Goal: Task Accomplishment & Management: Use online tool/utility

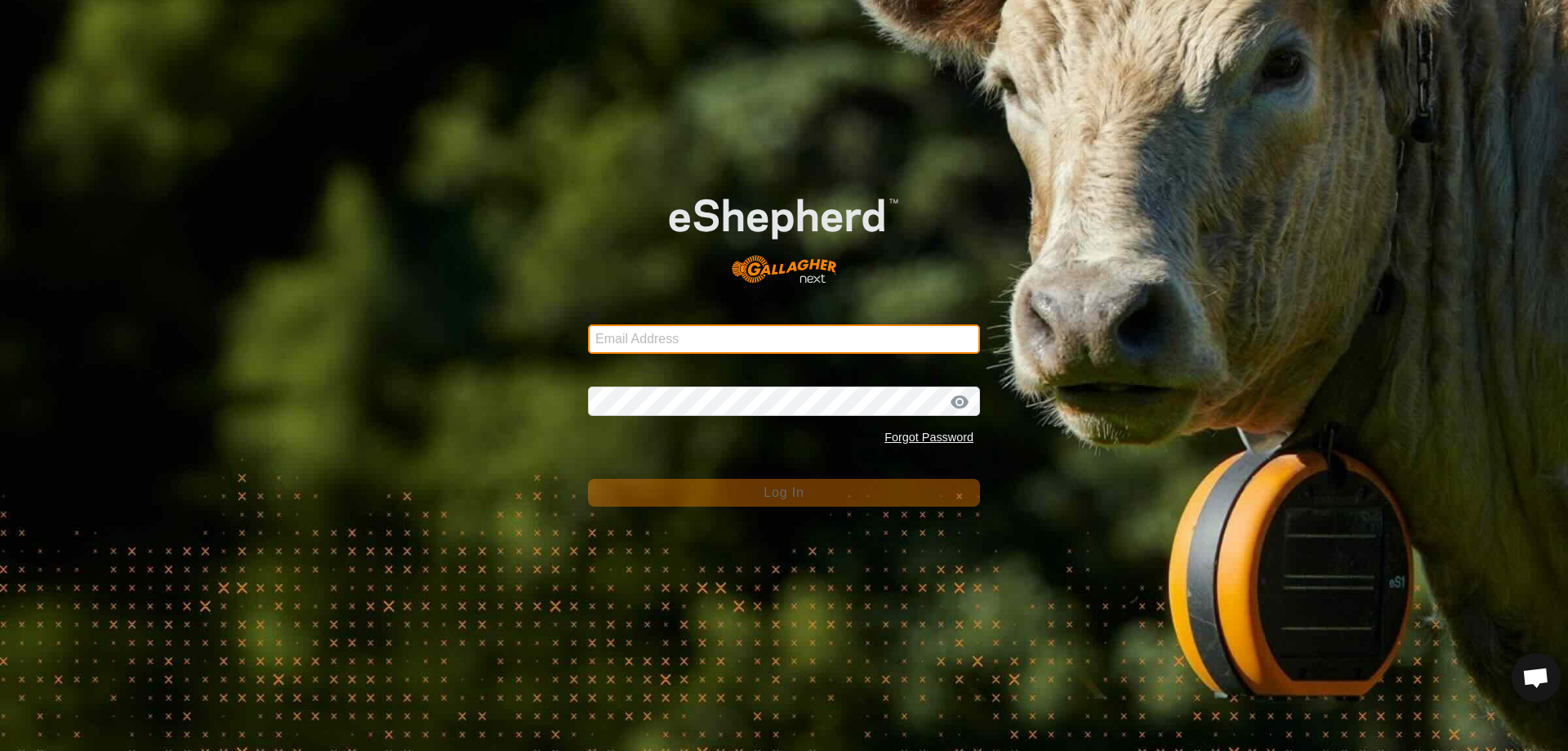
click at [701, 340] on input "Email Address" at bounding box center [784, 339] width 392 height 30
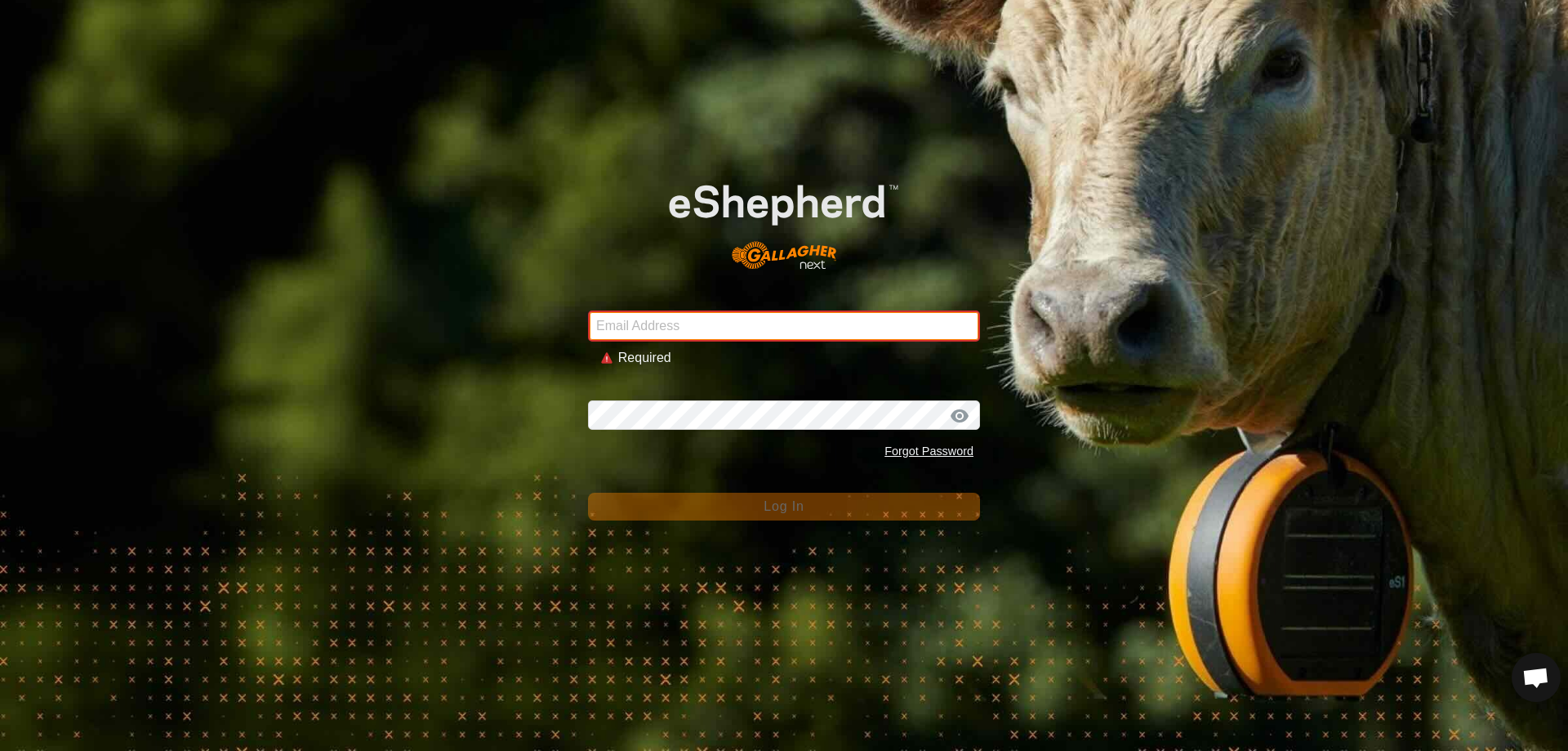
type input "[EMAIL_ADDRESS][DOMAIN_NAME]"
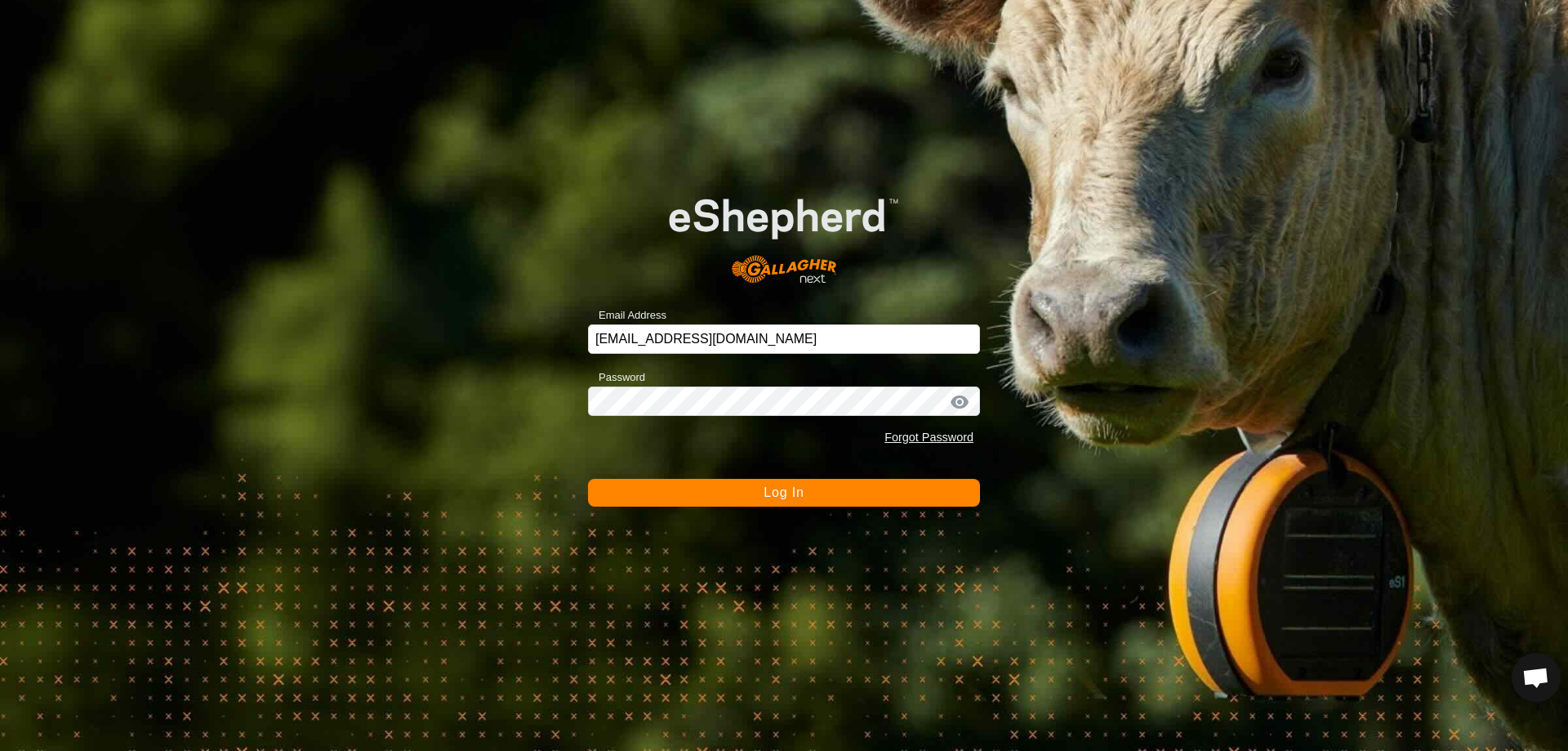
click at [807, 500] on button "Log In" at bounding box center [784, 492] width 392 height 28
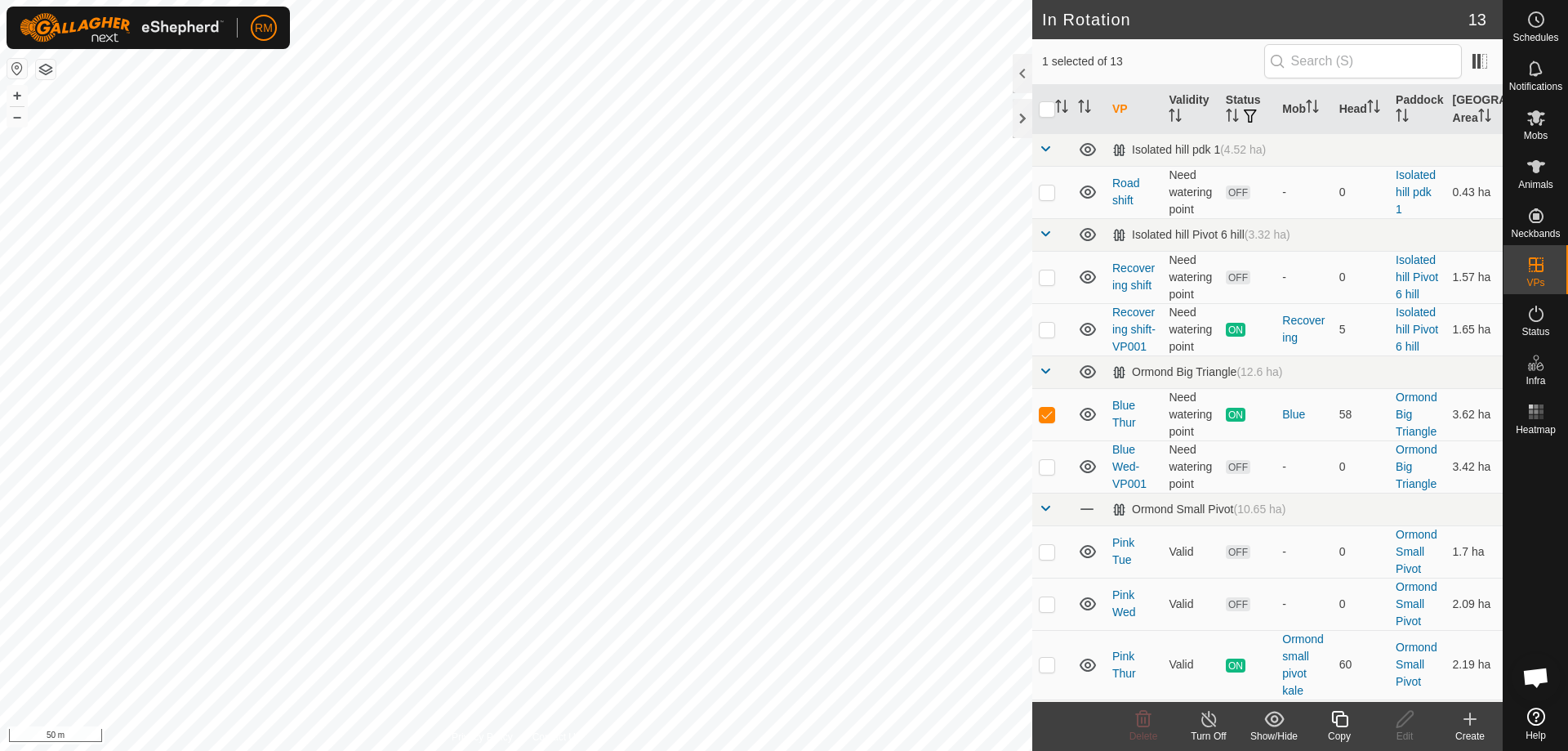
click at [1333, 723] on icon at bounding box center [1340, 719] width 20 height 20
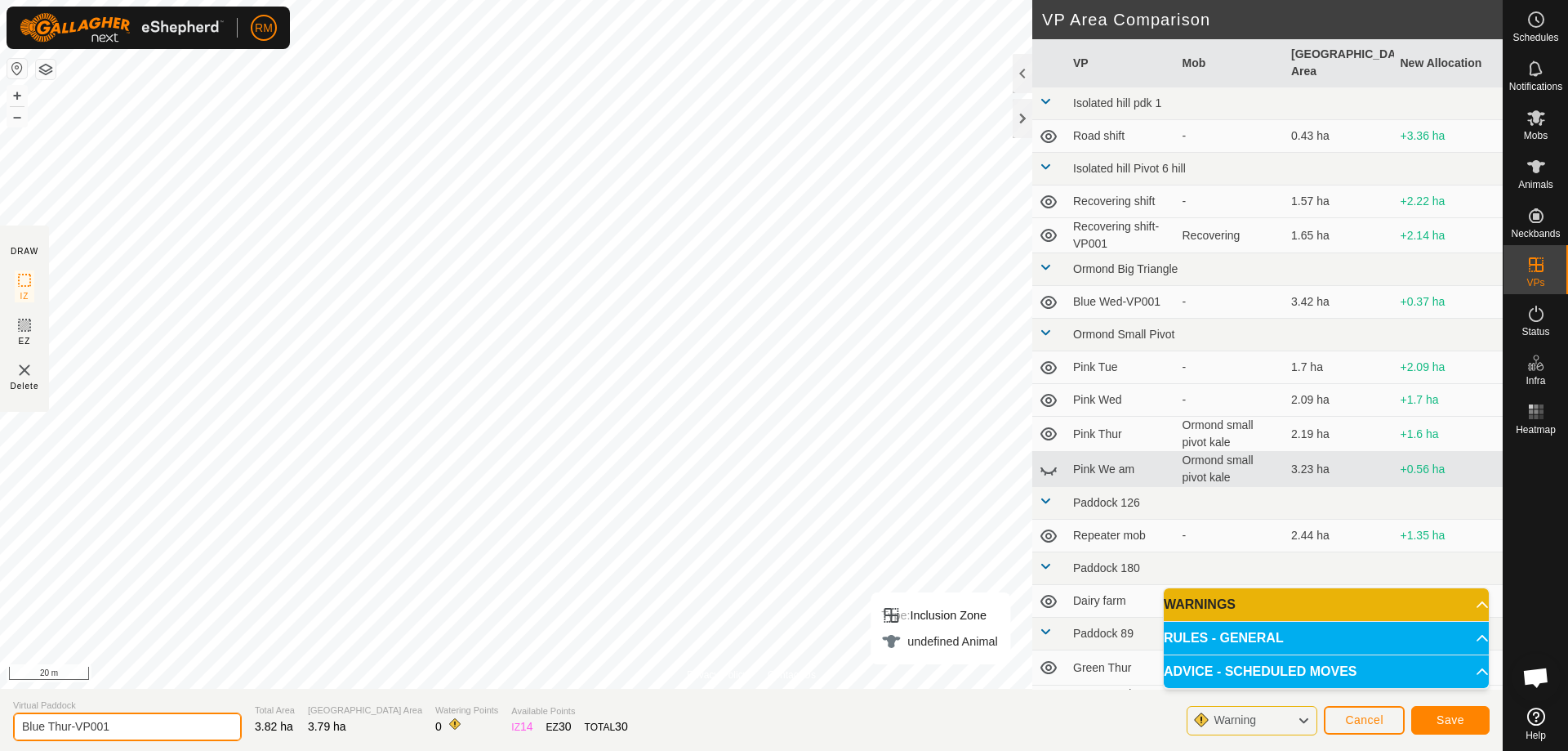
click at [129, 723] on input "Blue Thur-VP001" at bounding box center [127, 726] width 229 height 29
type input "Blue Fri"
click at [1468, 730] on button "Save" at bounding box center [1451, 720] width 78 height 29
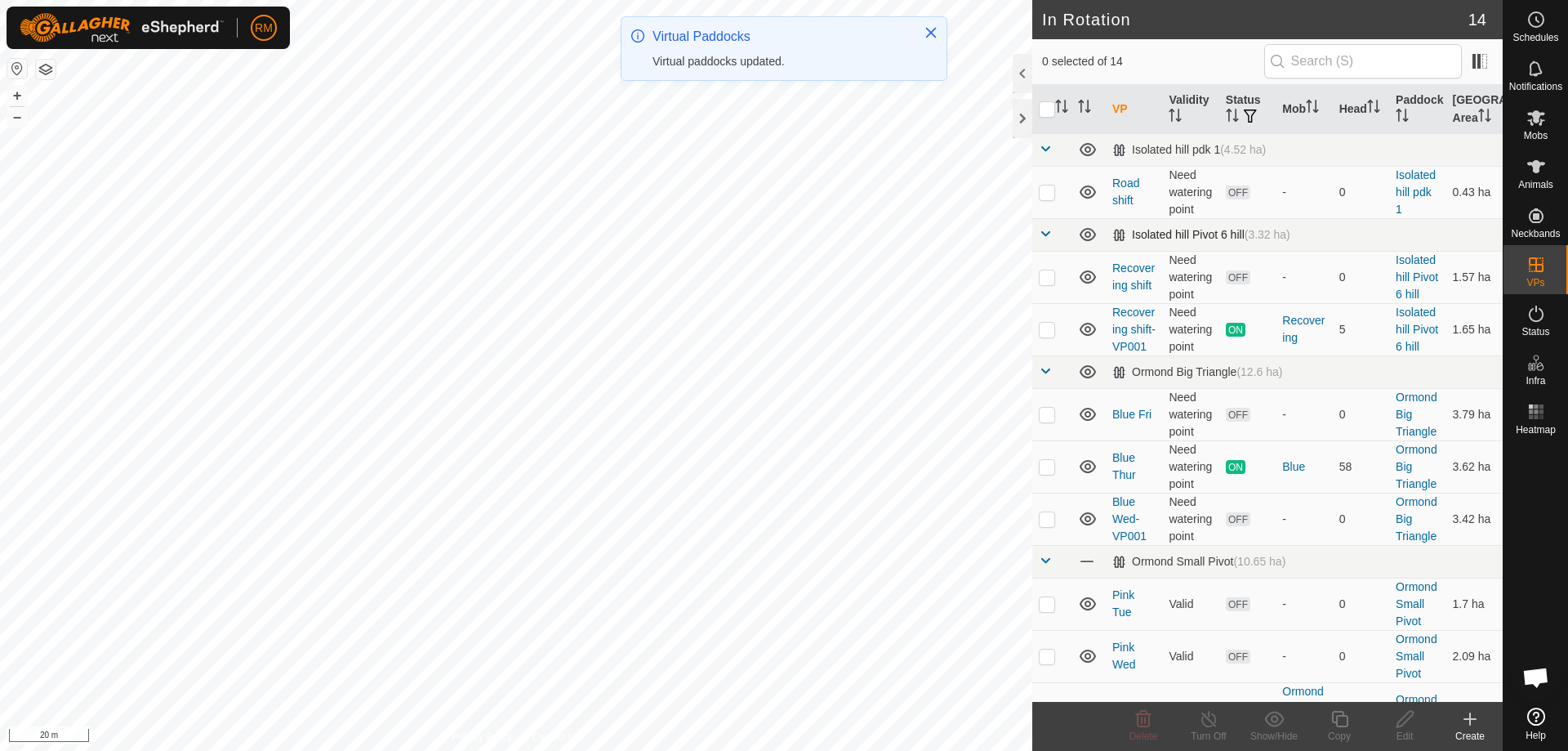
click at [1053, 272] on div "In Rotation 14 0 selected of 14 VP Validity Status Mob Head Paddock Grazing Are…" at bounding box center [751, 376] width 1502 height 751
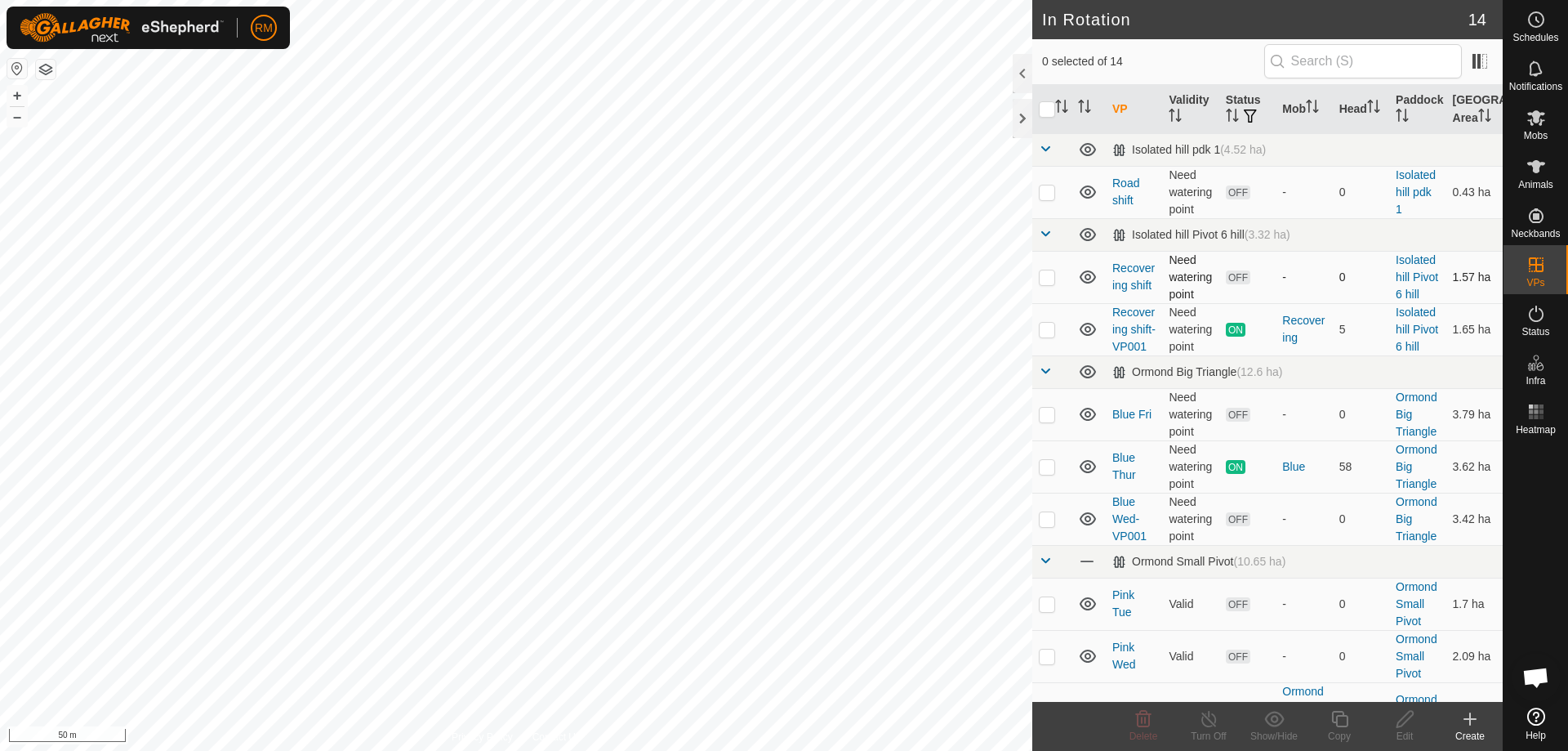
checkbox input "true"
click at [1340, 720] on icon at bounding box center [1340, 719] width 20 height 20
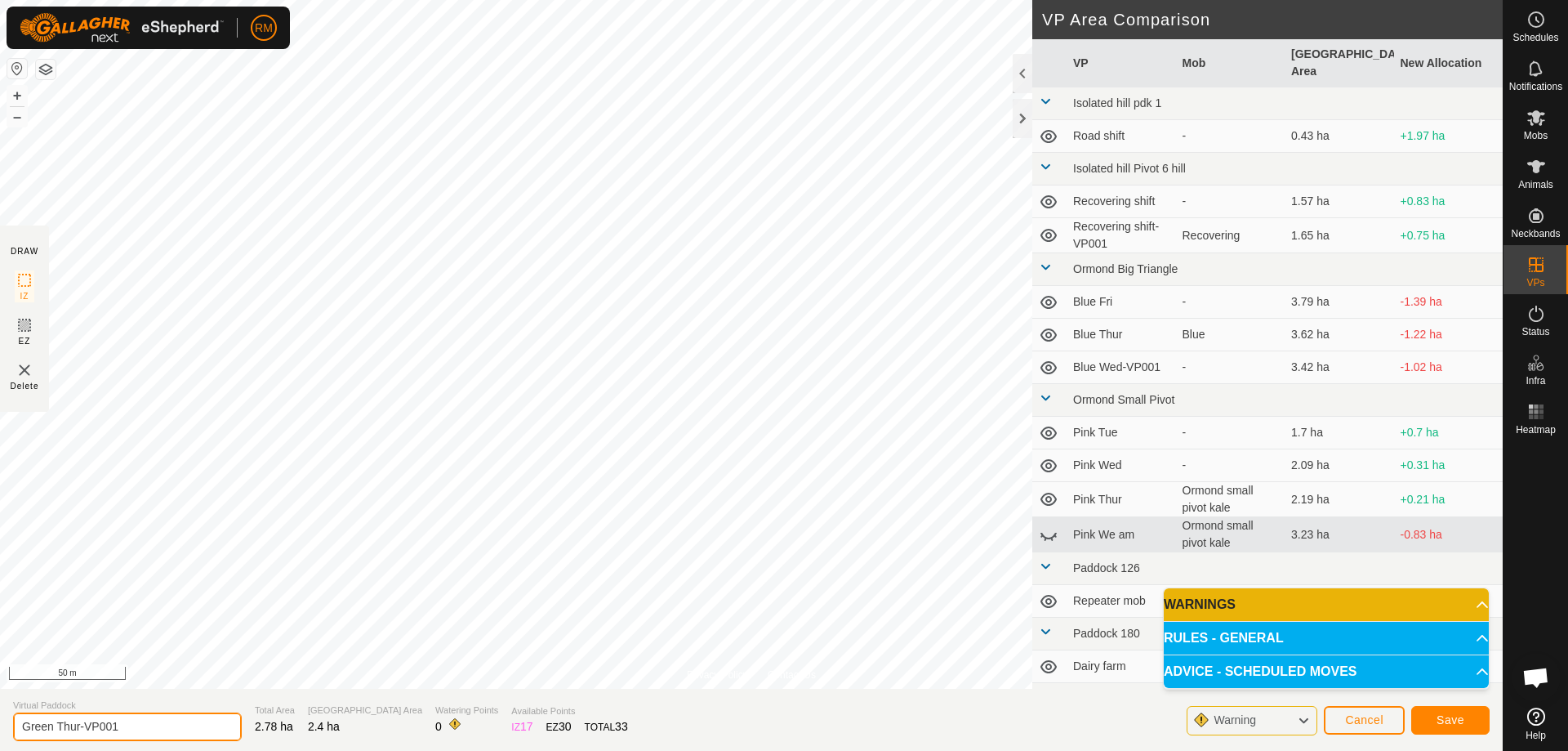
click at [129, 726] on input "Green Thur-VP001" at bounding box center [127, 726] width 229 height 29
type input "Green Fri"
click at [1434, 714] on button "Save" at bounding box center [1451, 720] width 78 height 29
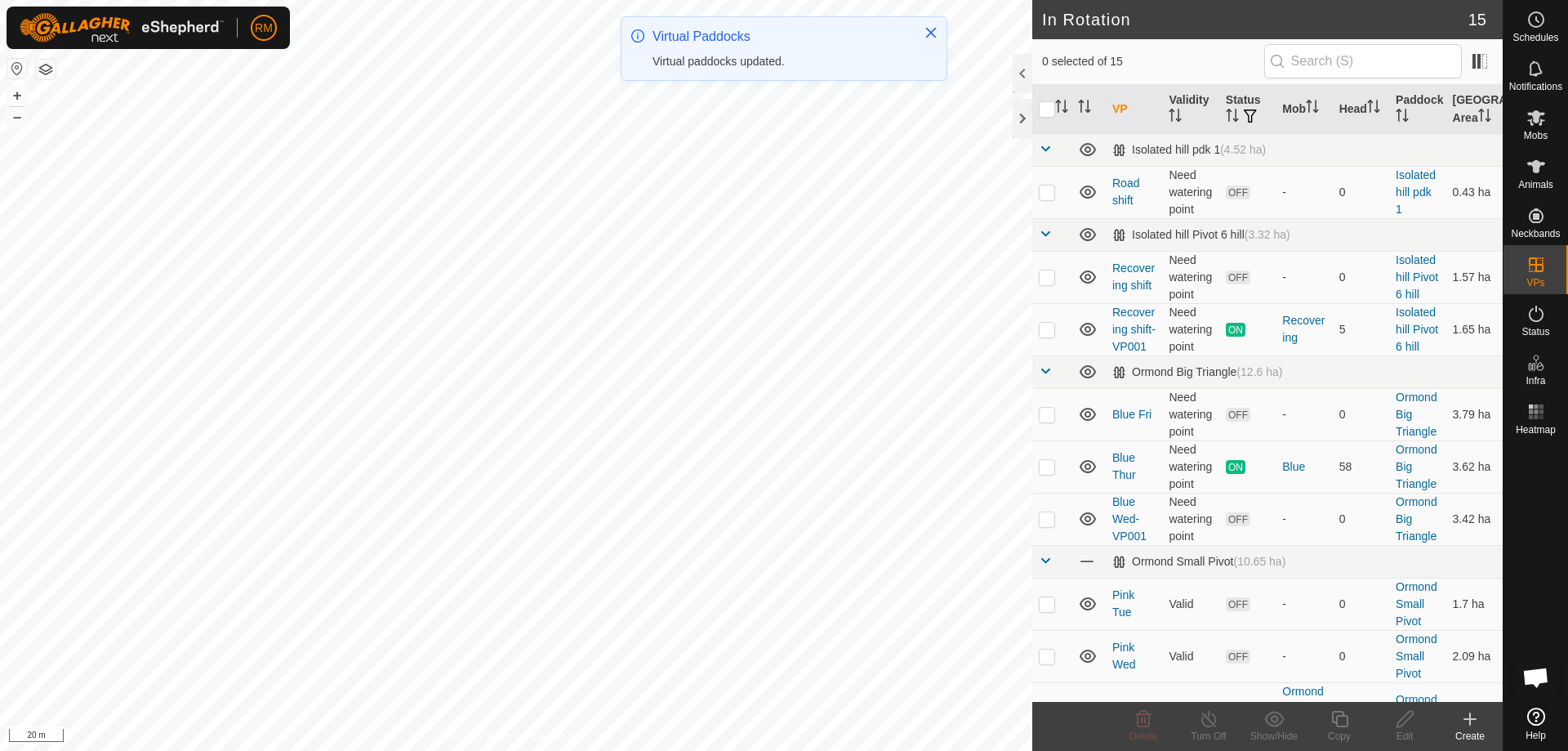
checkbox input "true"
click at [1335, 723] on icon at bounding box center [1339, 719] width 16 height 16
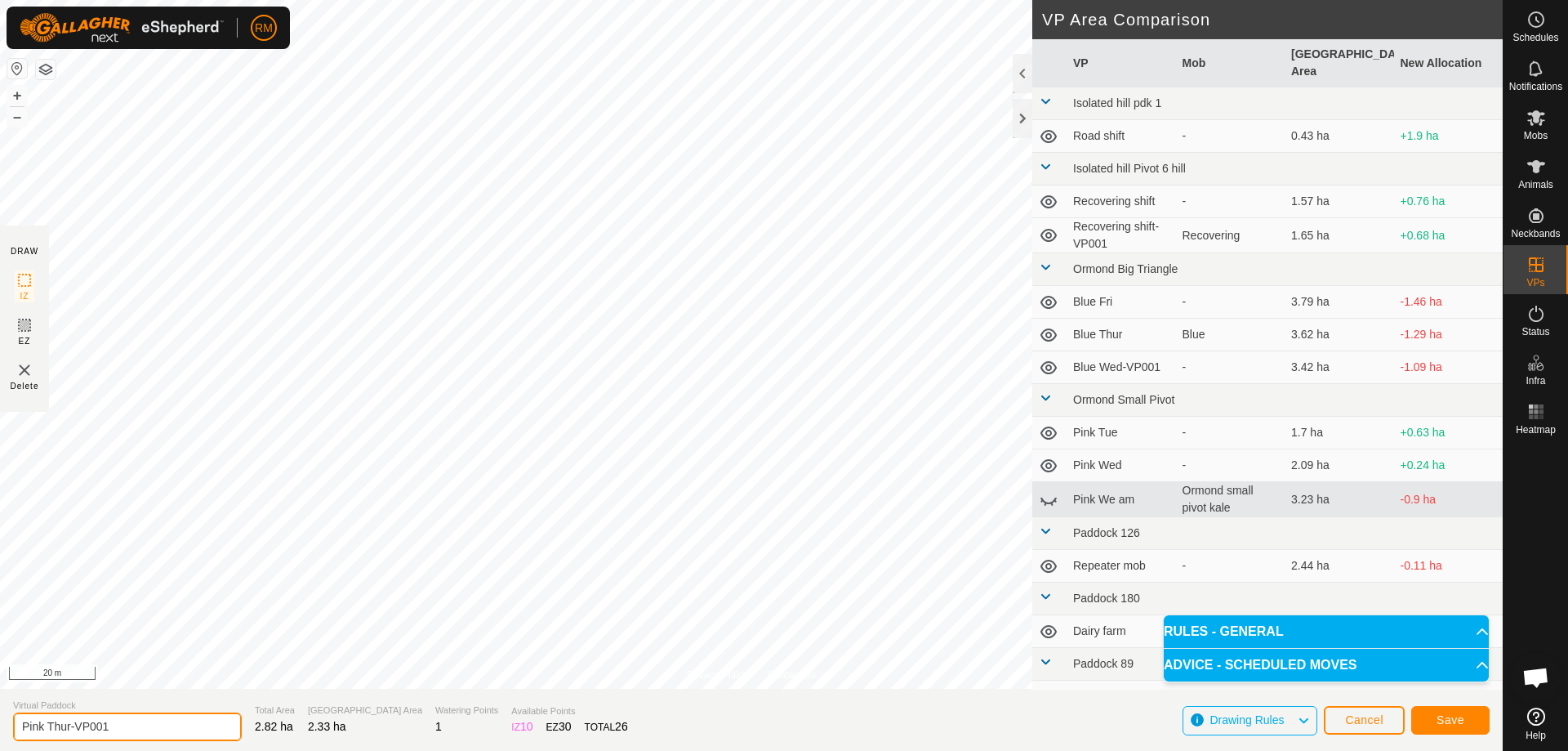
click at [135, 720] on input "Pink Thur-VP001" at bounding box center [127, 726] width 229 height 29
type input "Pink Fri"
click at [1434, 718] on button "Save" at bounding box center [1451, 720] width 78 height 29
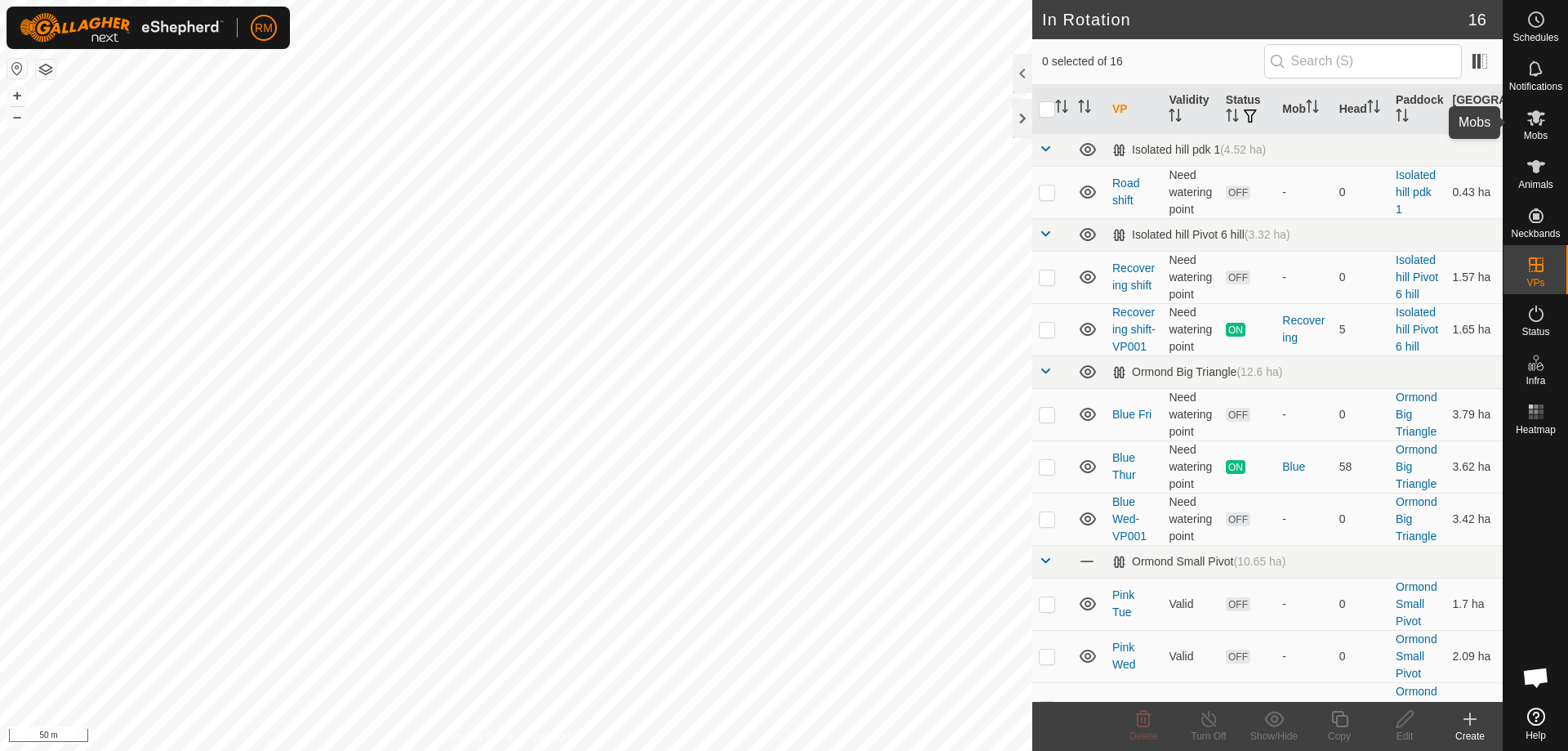
click at [1538, 124] on icon at bounding box center [1536, 118] width 18 height 15
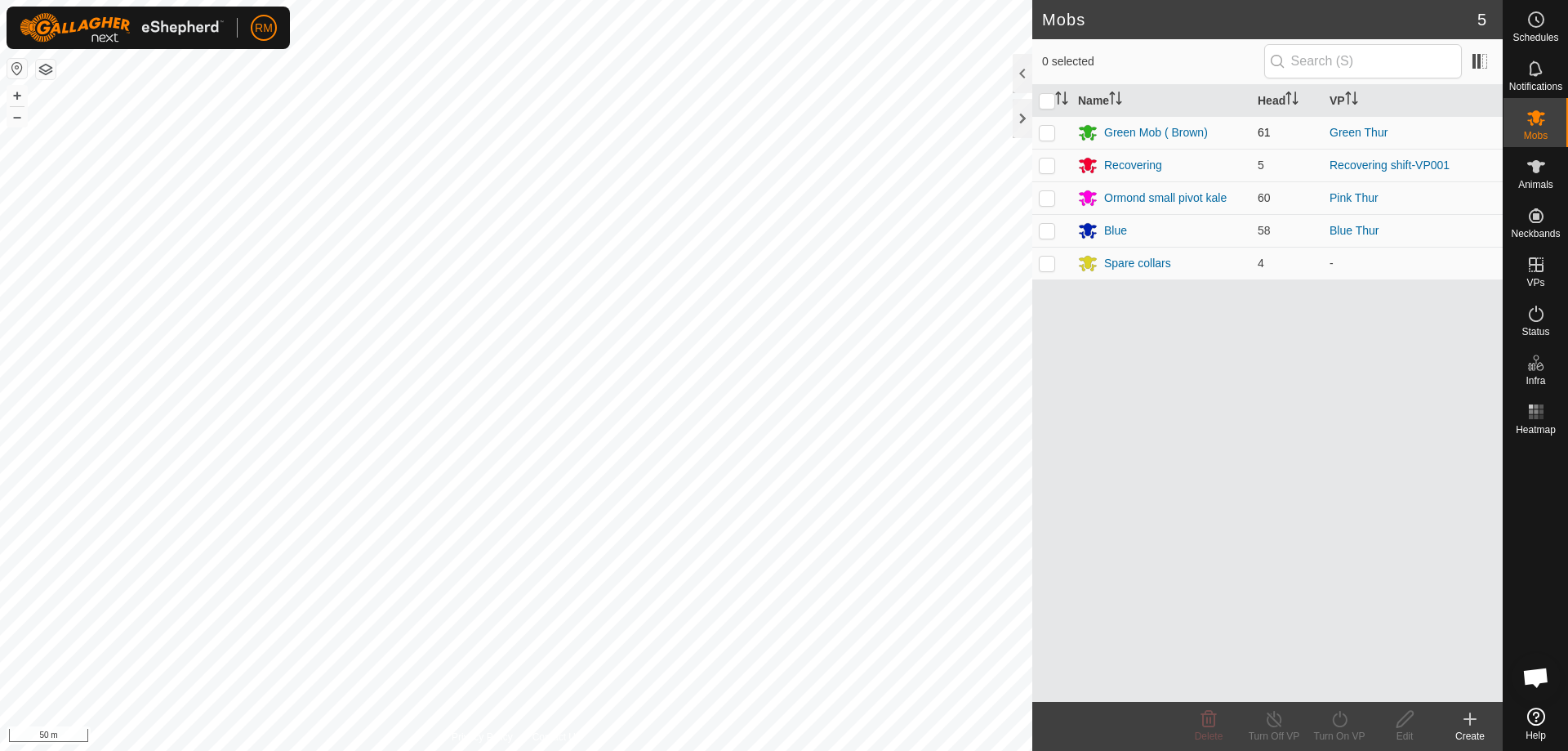
click at [1050, 133] on p-checkbox at bounding box center [1046, 132] width 16 height 13
checkbox input "true"
click at [1341, 720] on icon at bounding box center [1340, 719] width 20 height 20
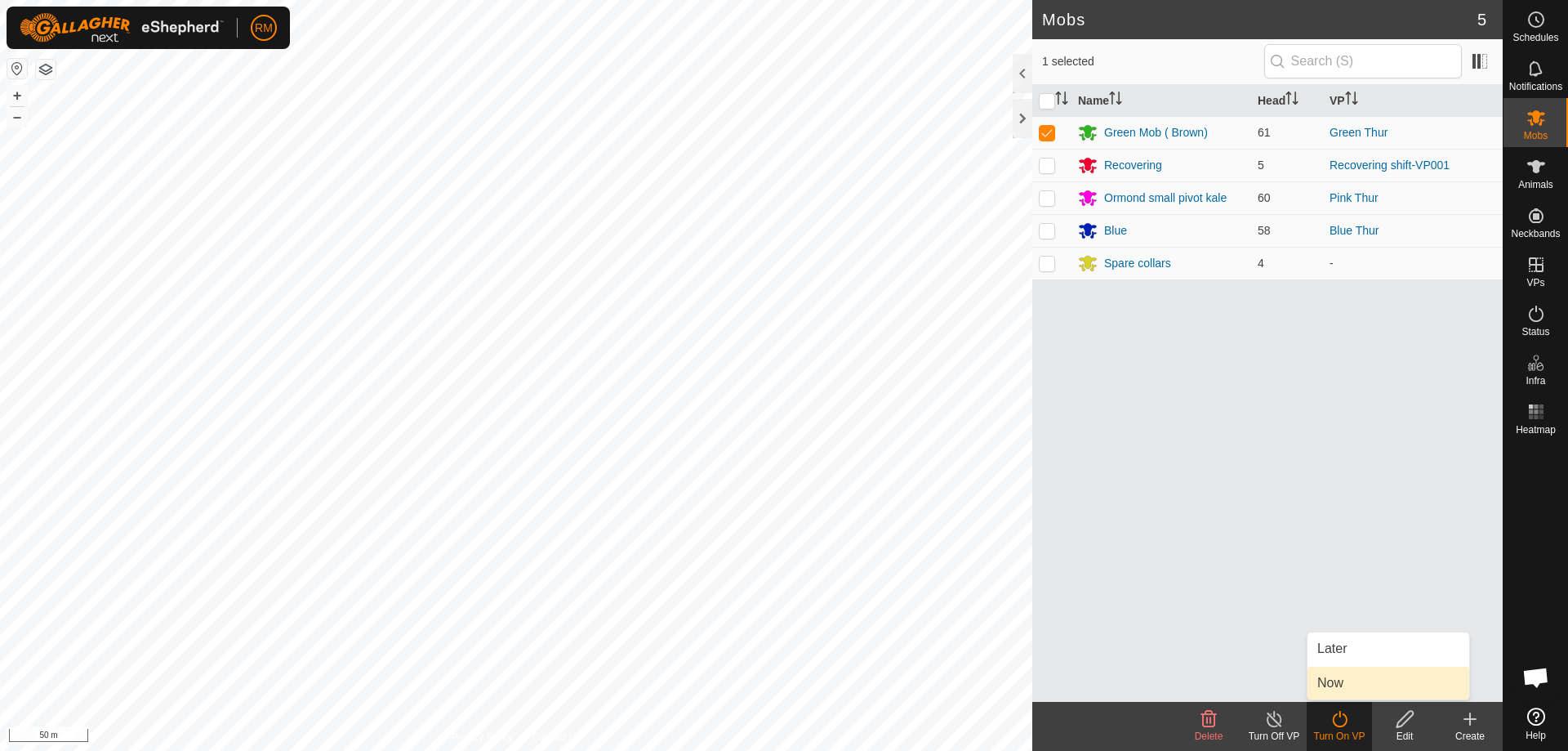
click at [1334, 685] on link "Now" at bounding box center [1388, 683] width 162 height 32
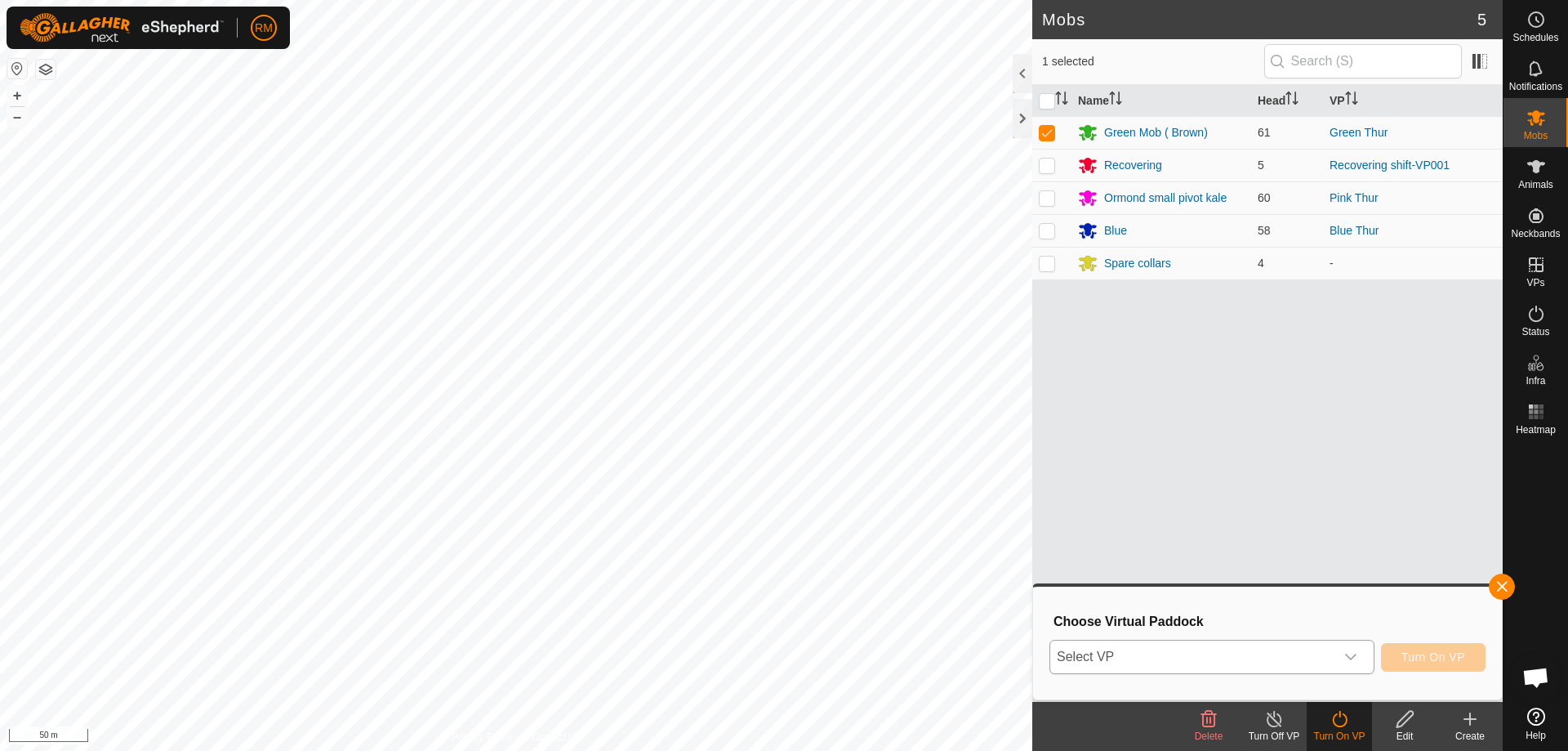
click at [1351, 654] on icon "dropdown trigger" at bounding box center [1350, 656] width 13 height 13
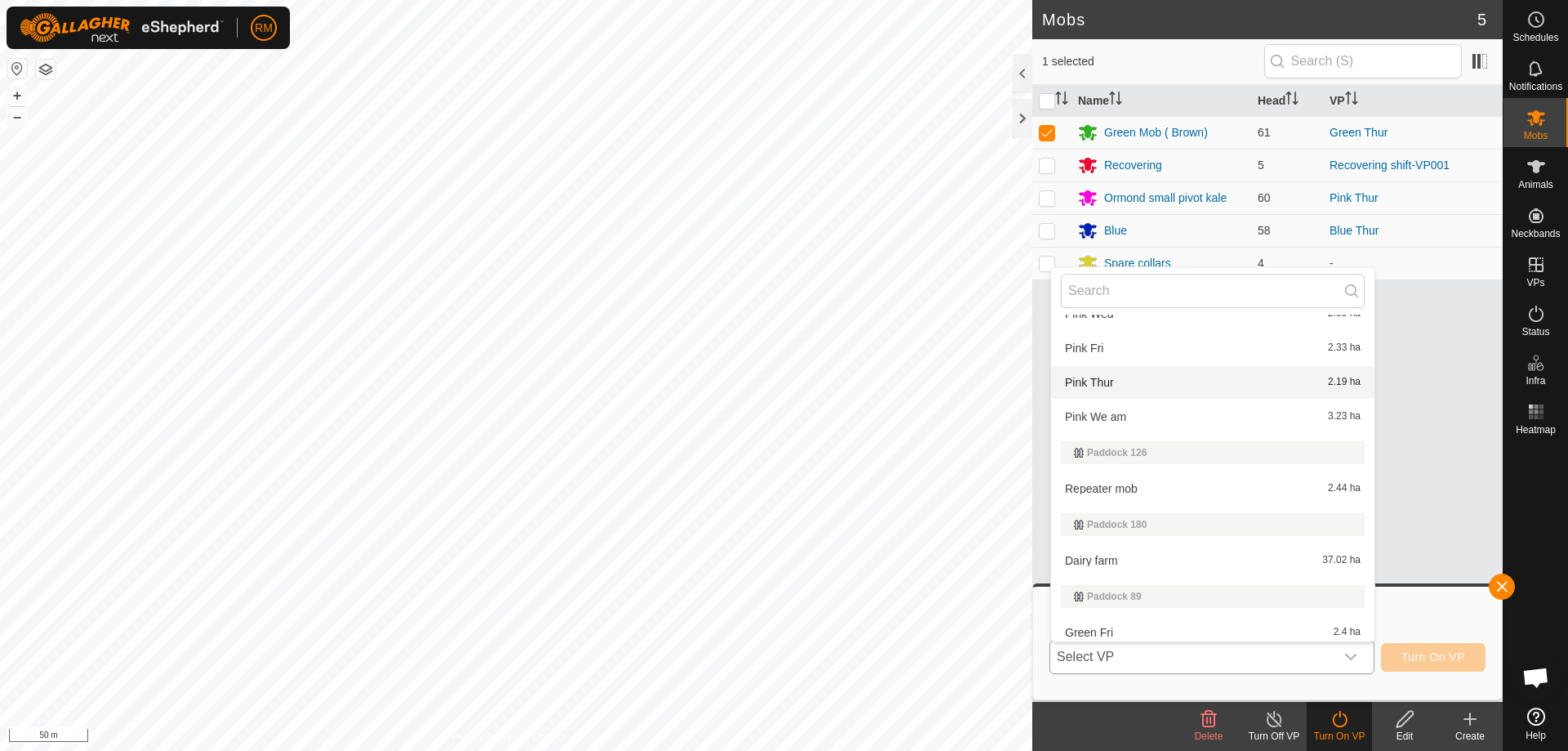
scroll to position [409, 0]
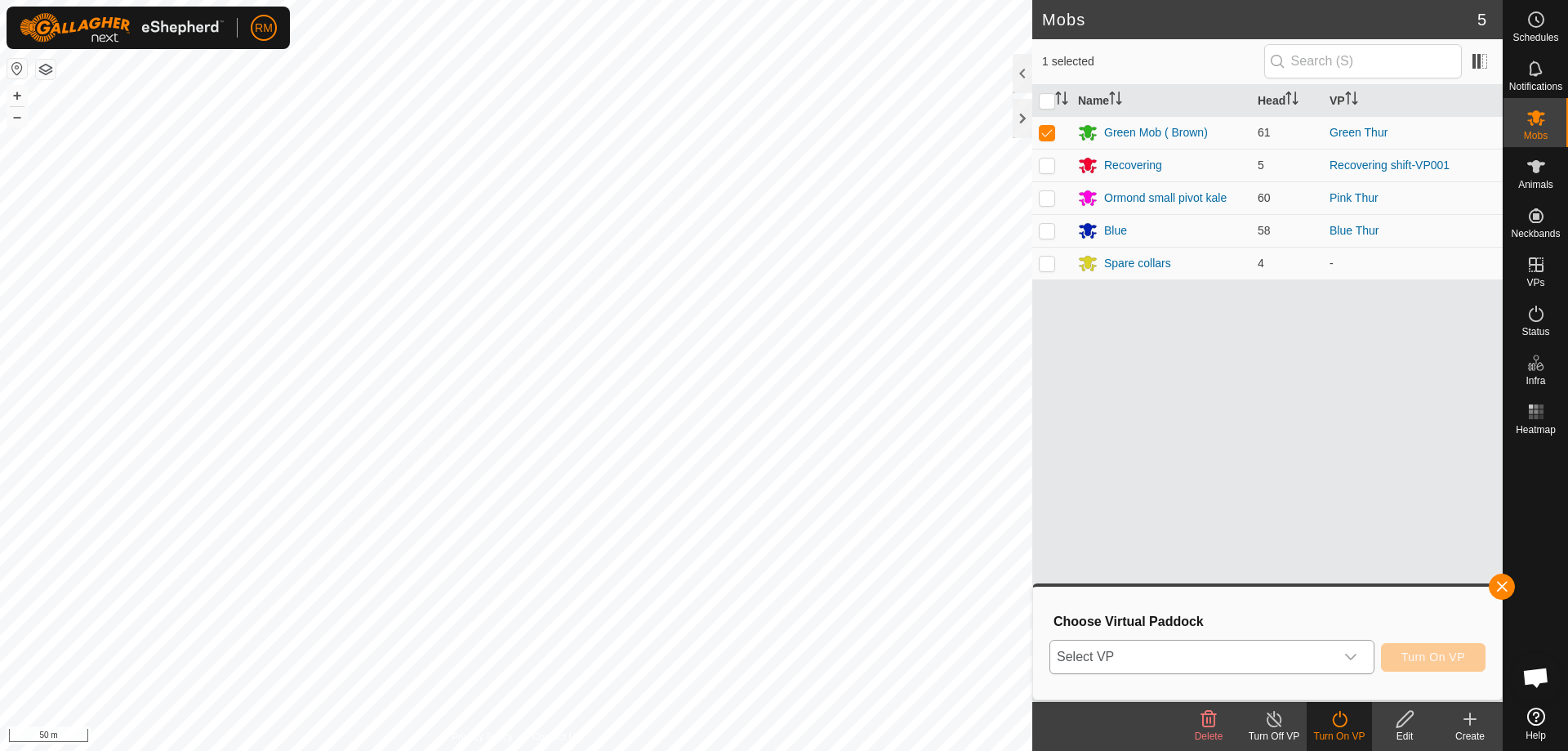
click at [1355, 657] on icon "dropdown trigger" at bounding box center [1350, 656] width 13 height 13
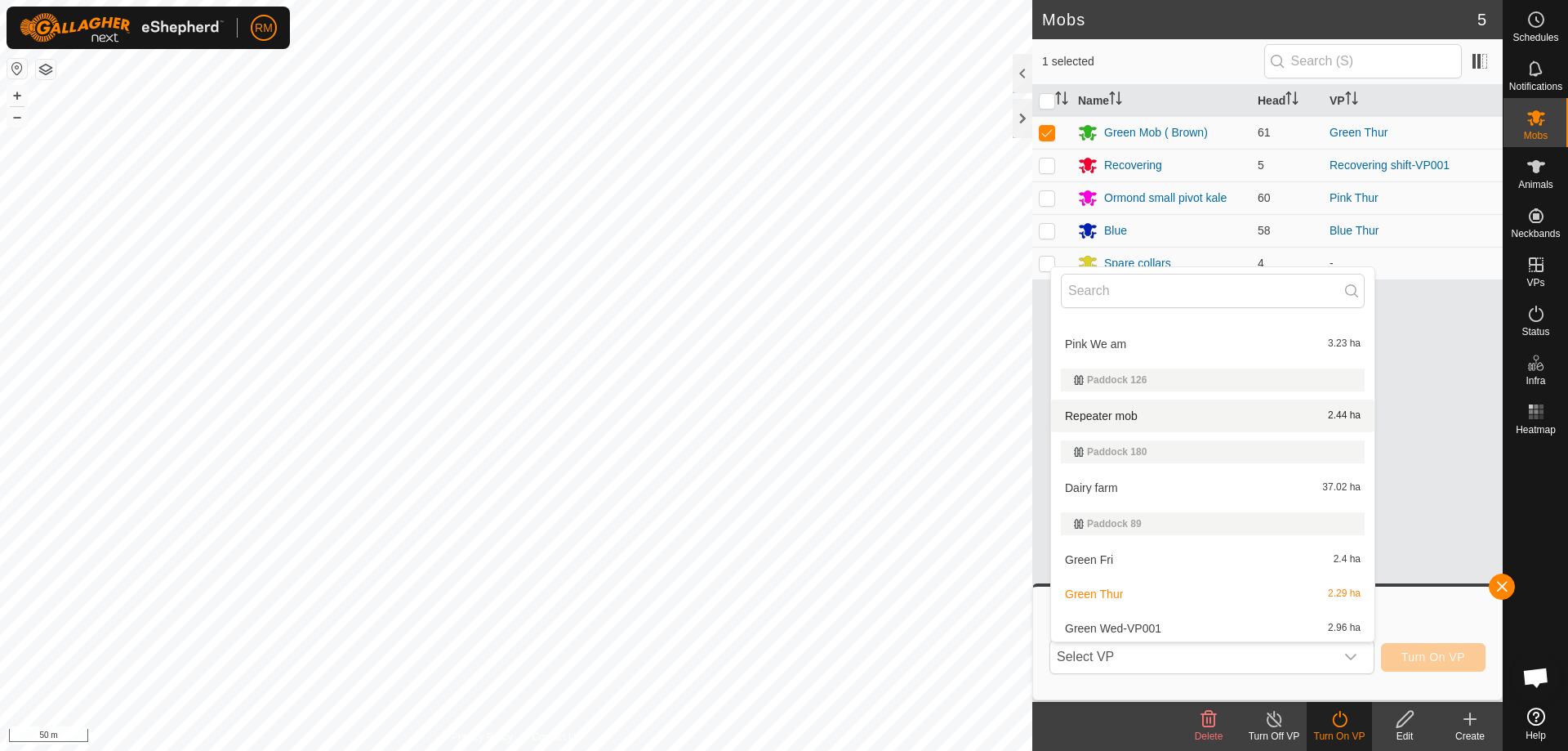
scroll to position [484, 0]
click at [1108, 588] on li "Green Thur 2.29 ha" at bounding box center [1212, 590] width 323 height 32
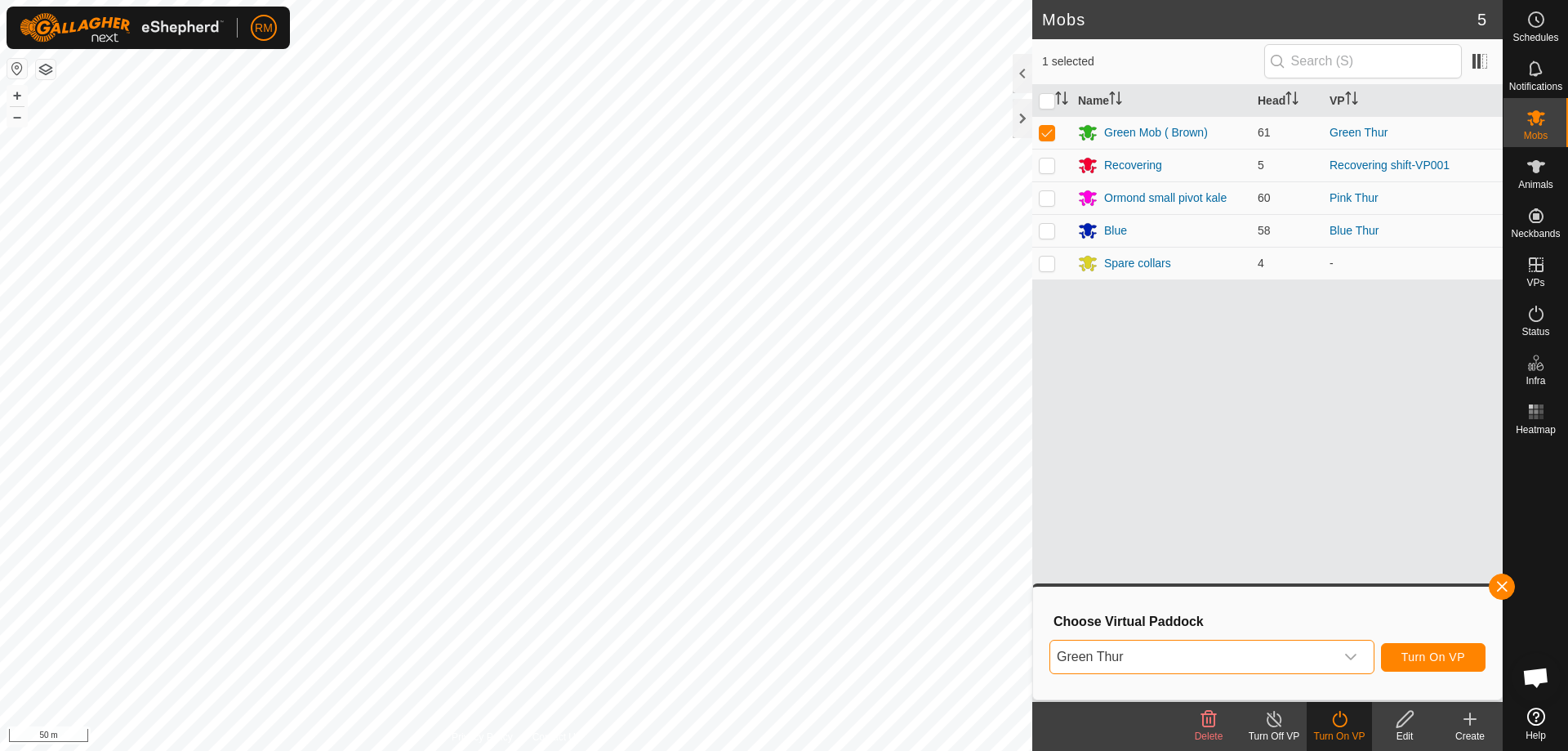
click at [1351, 656] on icon "dropdown trigger" at bounding box center [1350, 656] width 13 height 13
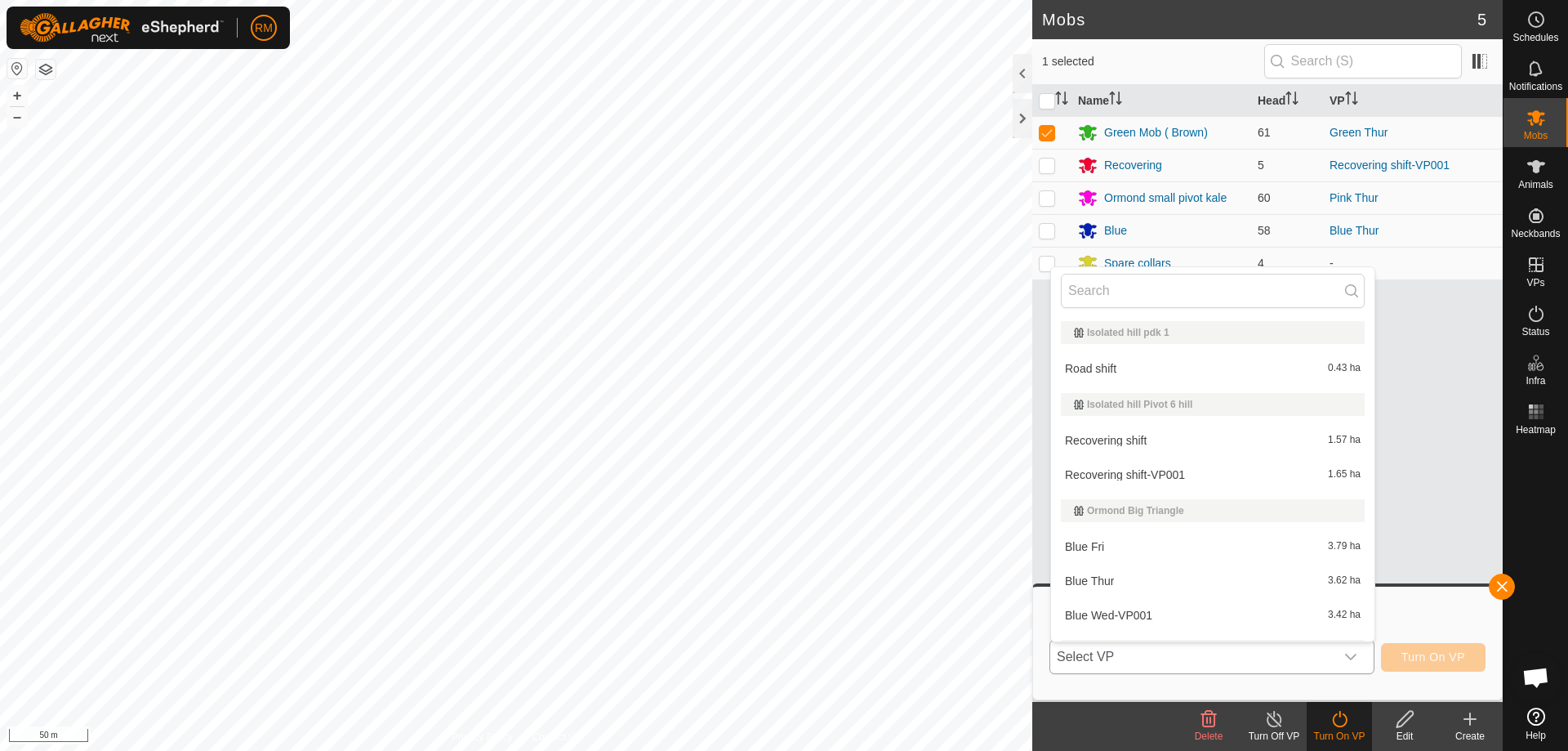
scroll to position [450, 0]
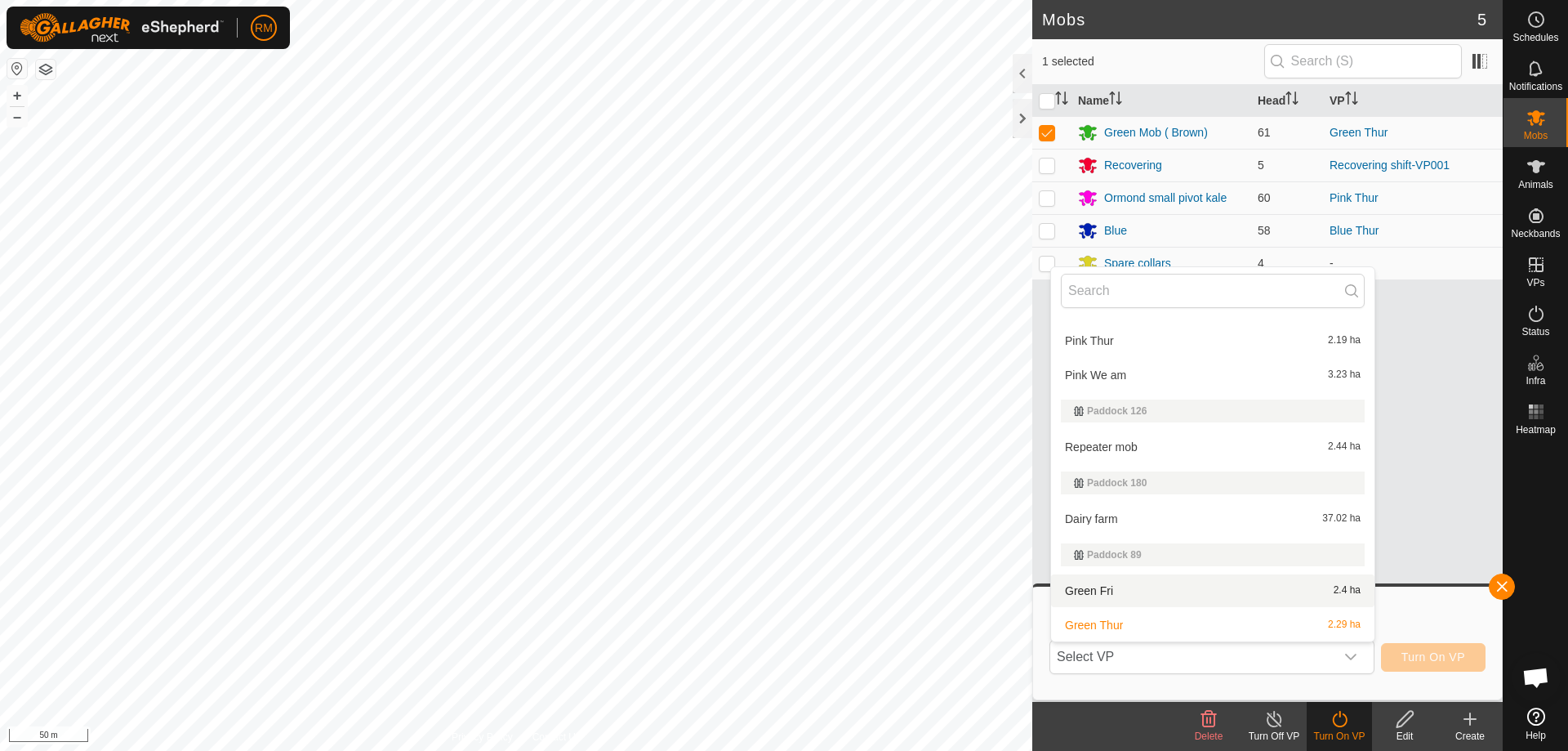
click at [1116, 588] on li "Green Fri 2.4 ha" at bounding box center [1212, 590] width 323 height 32
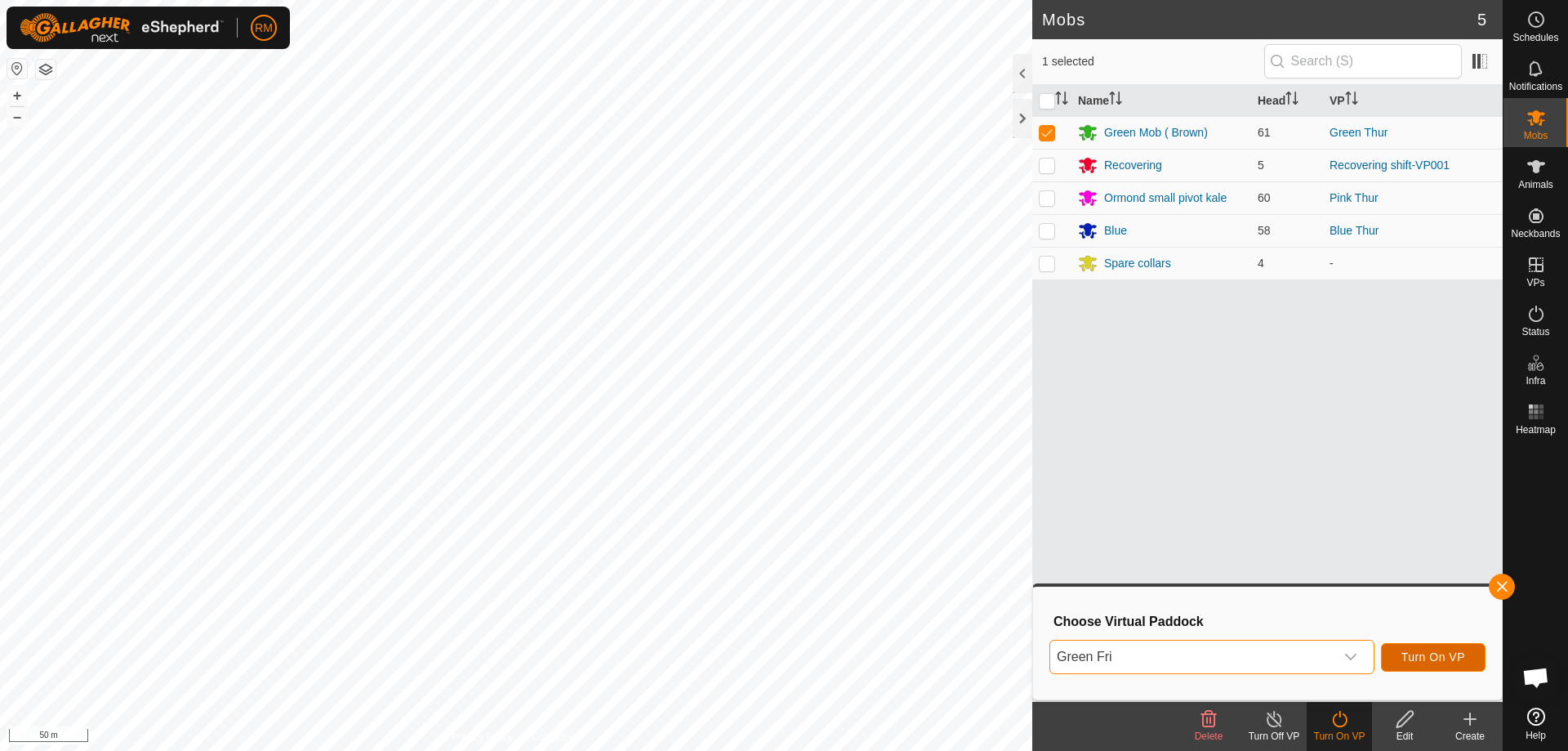
click at [1421, 658] on span "Turn On VP" at bounding box center [1433, 656] width 64 height 13
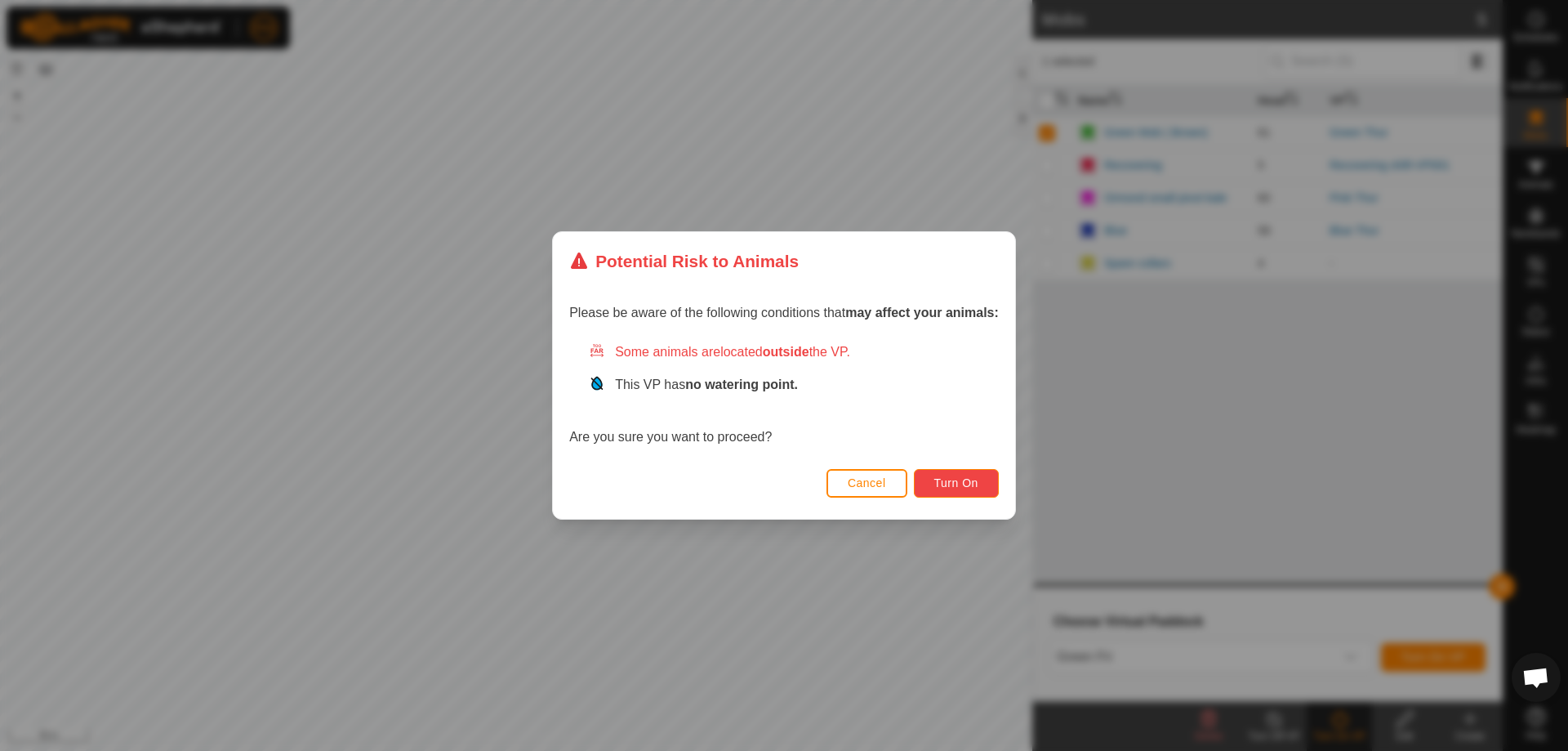
click at [959, 479] on span "Turn On" at bounding box center [956, 482] width 44 height 13
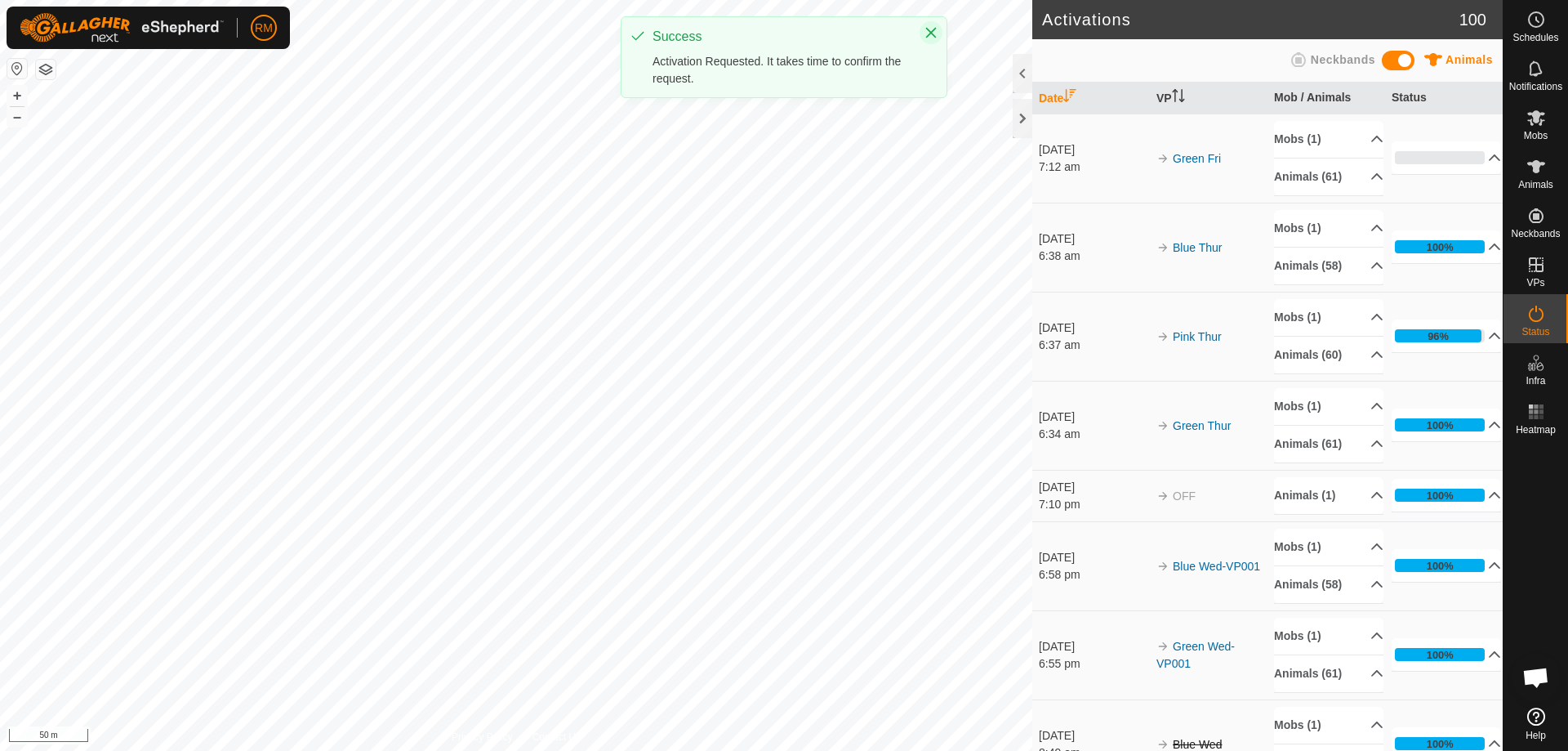
click at [930, 33] on icon "Close" at bounding box center [931, 33] width 10 height 10
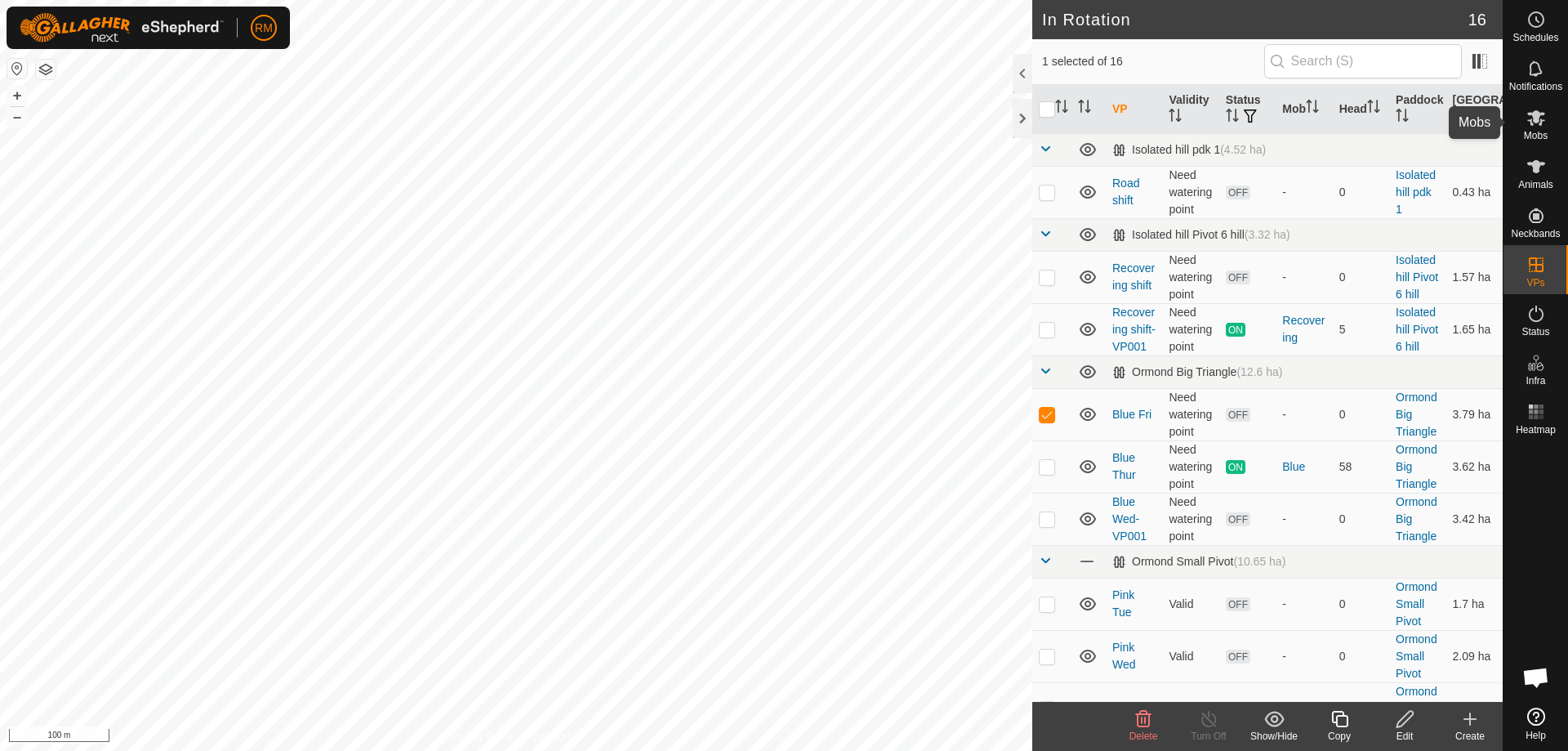
click at [1539, 119] on icon at bounding box center [1536, 118] width 20 height 20
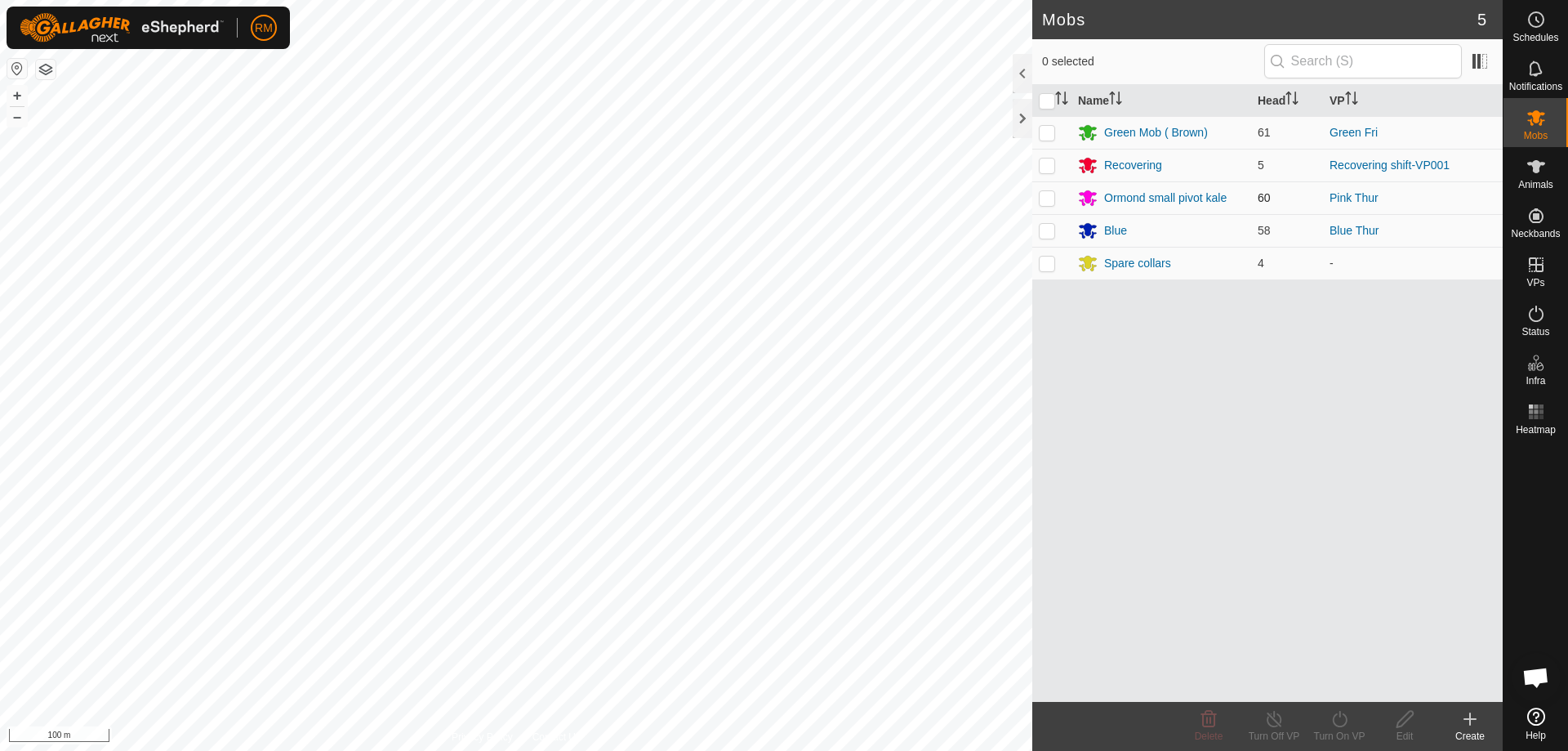
click at [1049, 200] on p-checkbox at bounding box center [1046, 197] width 16 height 13
checkbox input "true"
click at [1338, 718] on icon at bounding box center [1340, 719] width 20 height 20
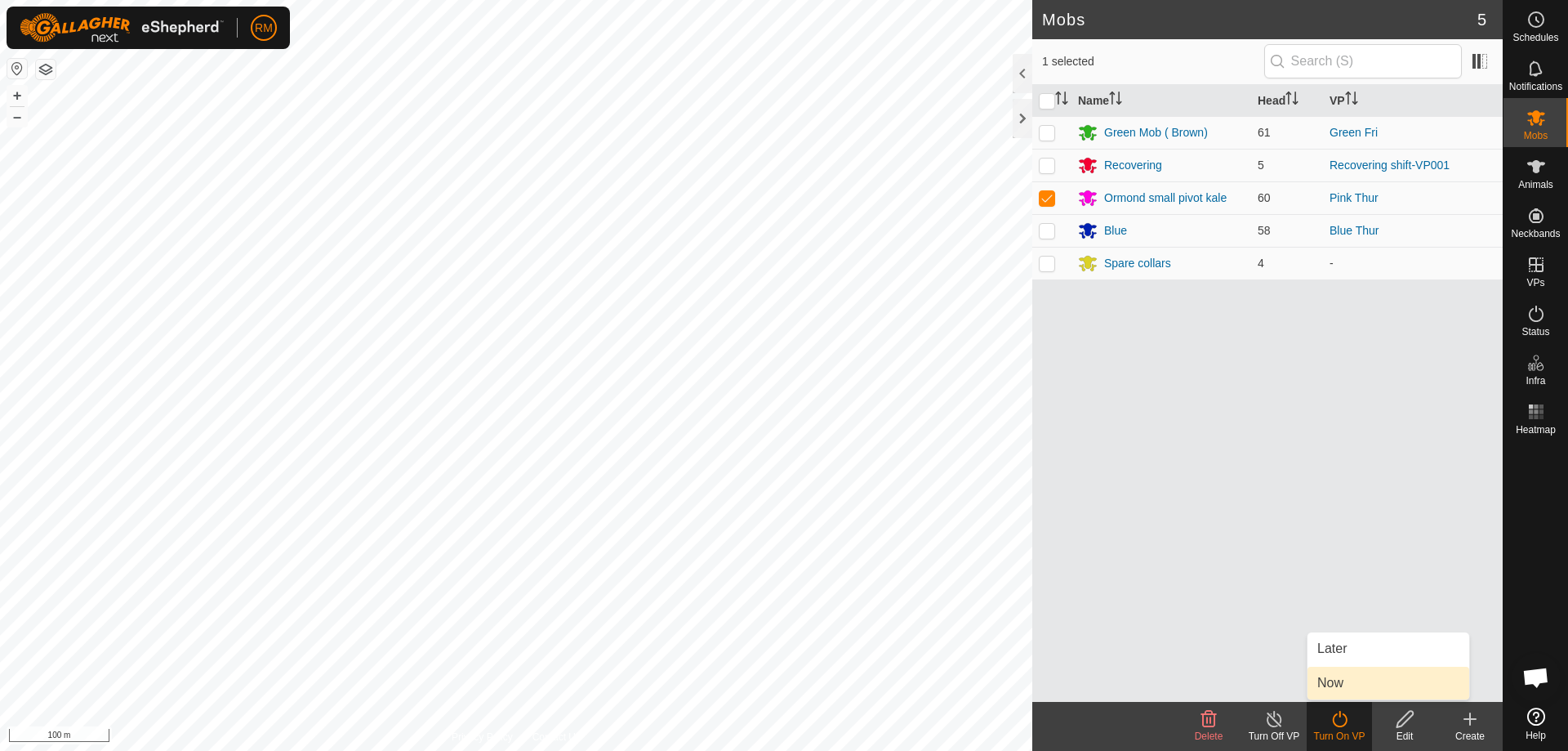
click at [1329, 679] on link "Now" at bounding box center [1388, 683] width 162 height 32
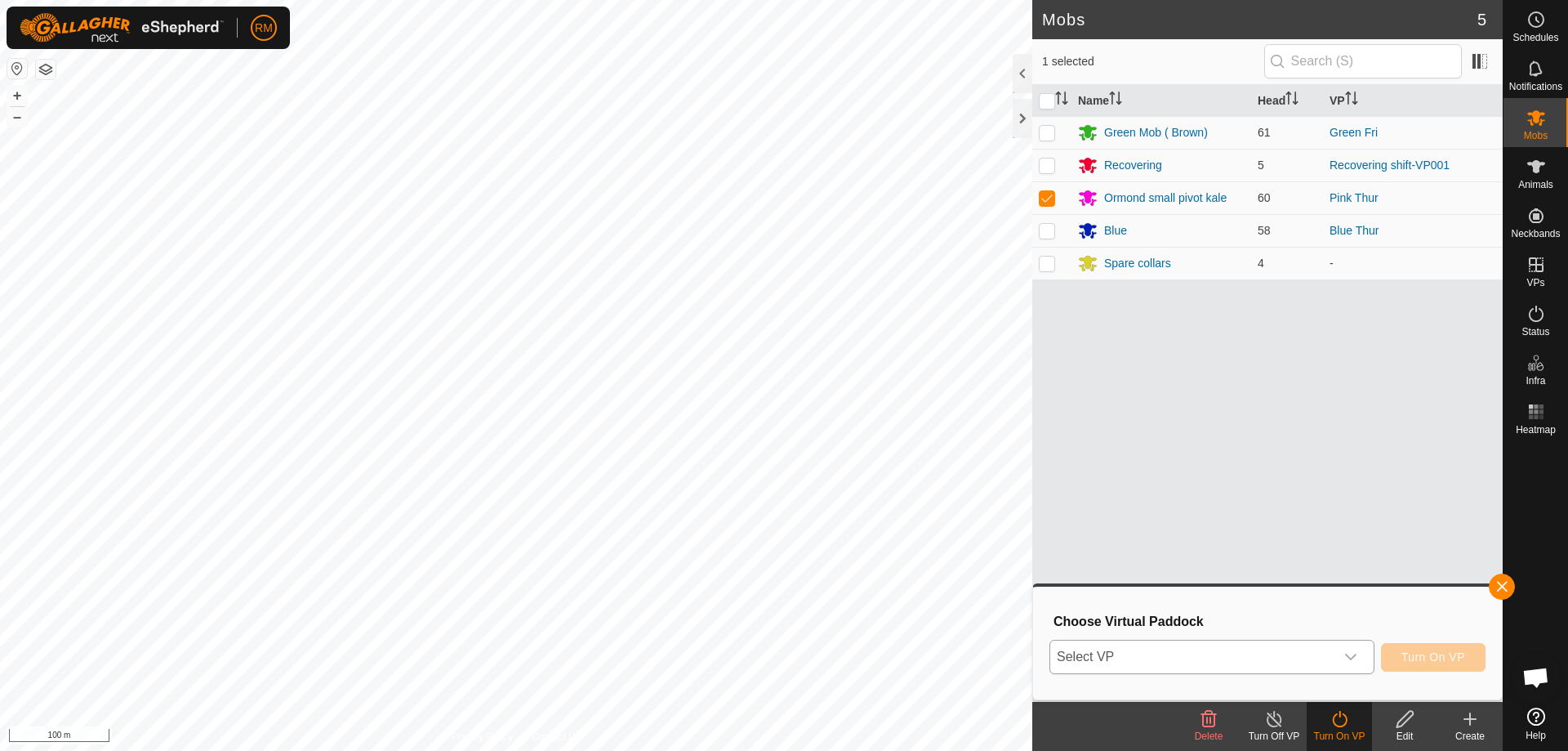
click at [1351, 655] on icon "dropdown trigger" at bounding box center [1350, 656] width 13 height 13
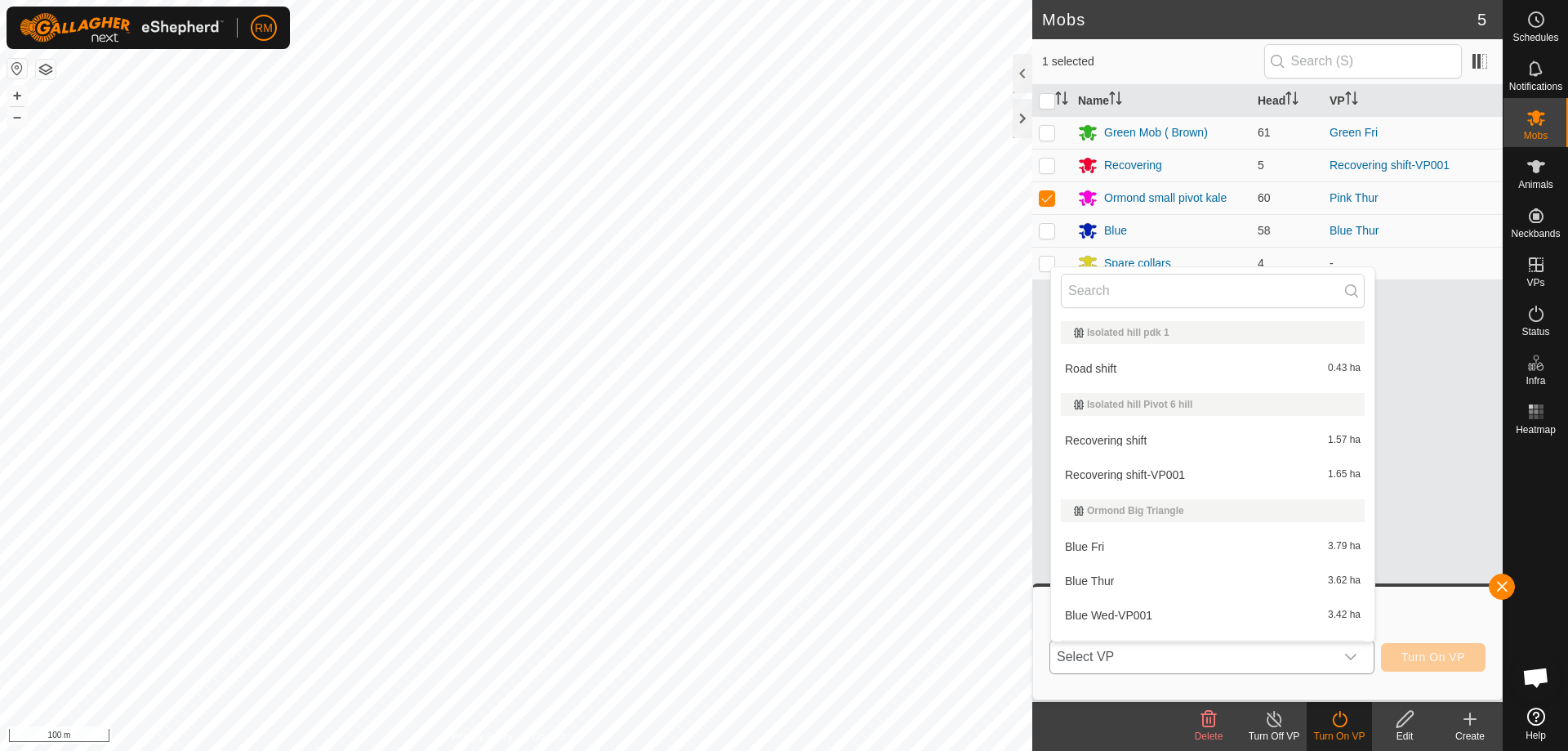
click at [1139, 548] on li "Blue Fri 3.79 ha" at bounding box center [1212, 547] width 323 height 32
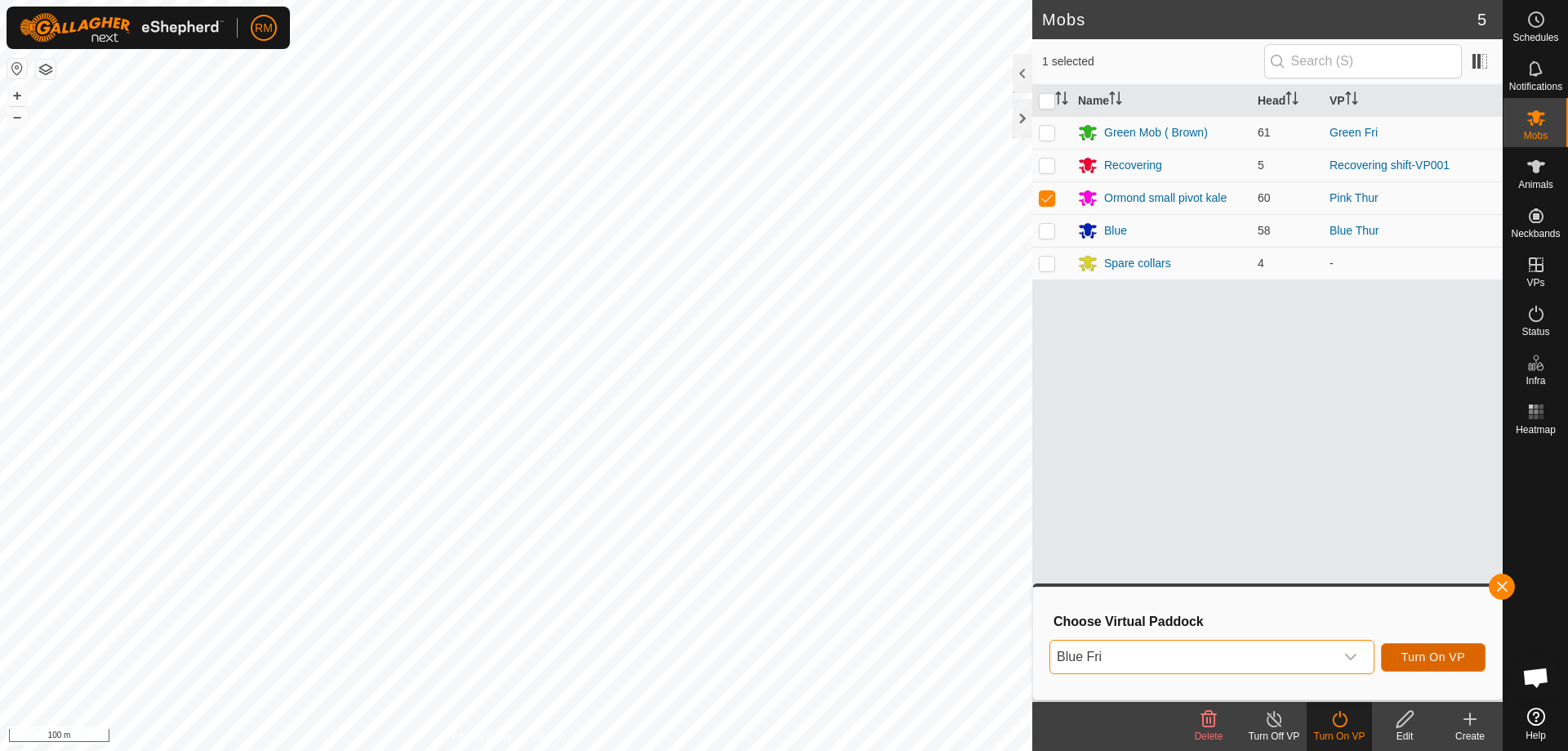
click at [1420, 656] on span "Turn On VP" at bounding box center [1433, 656] width 64 height 13
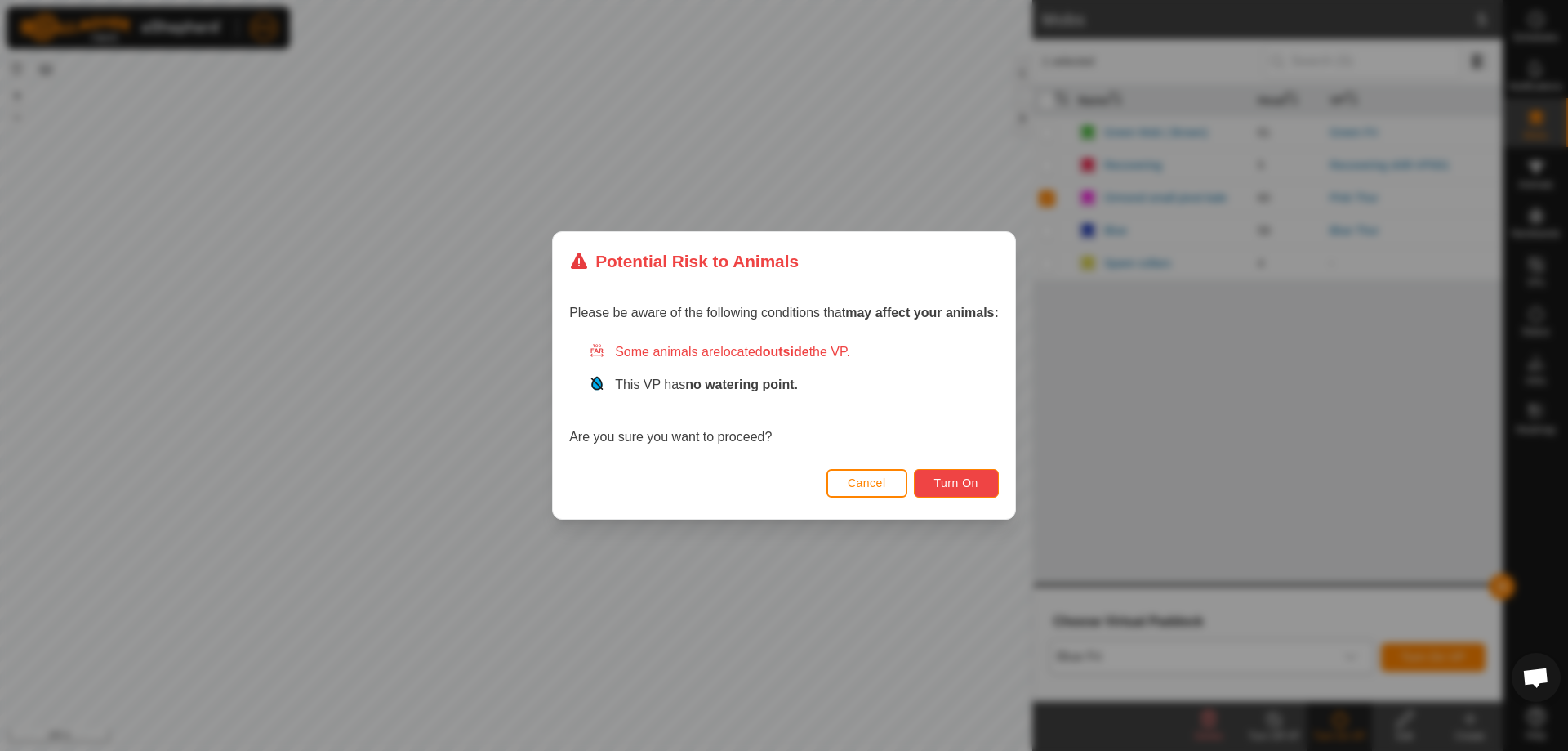
click at [947, 478] on span "Turn On" at bounding box center [956, 482] width 44 height 13
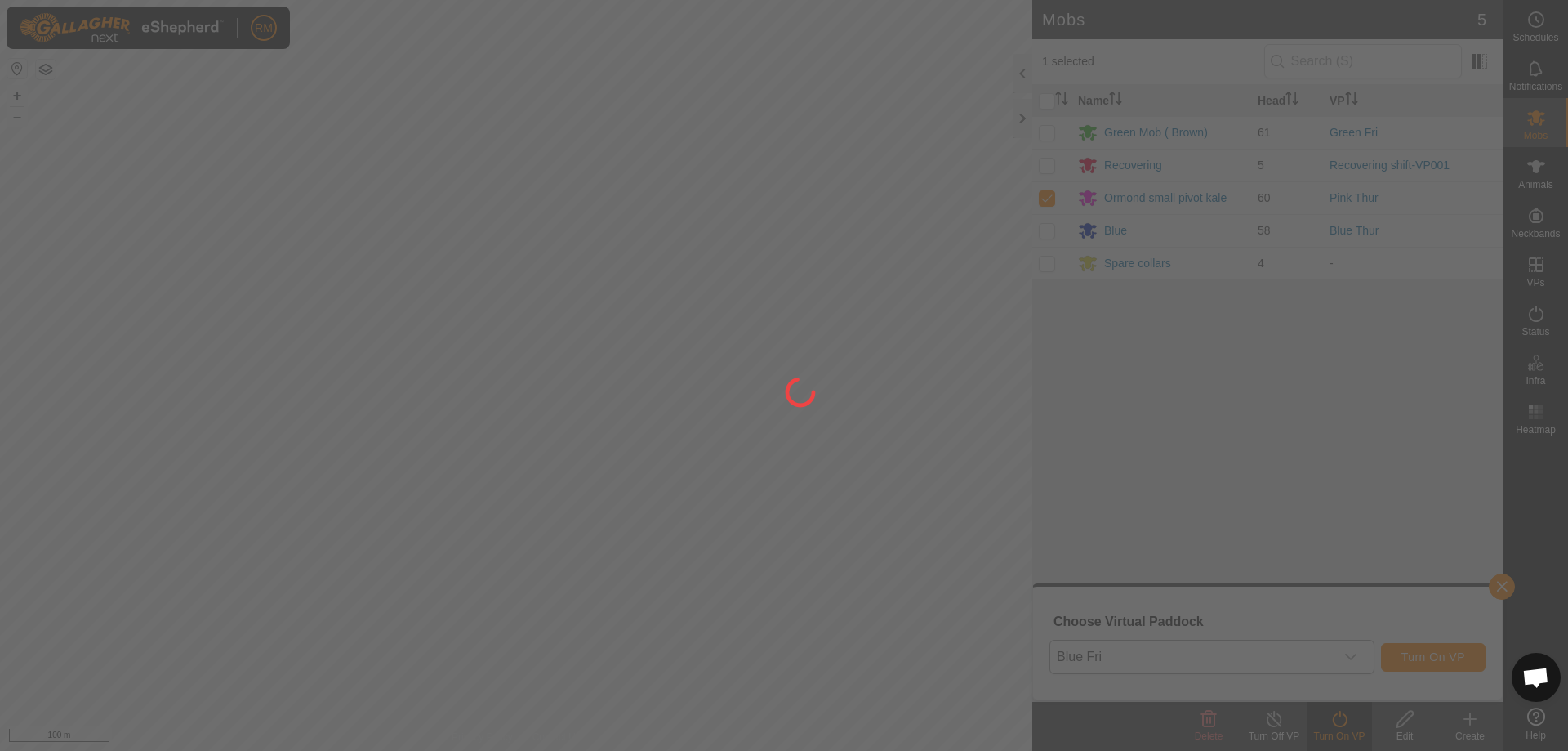
click at [1340, 651] on div at bounding box center [784, 376] width 1568 height 751
click at [1345, 651] on div at bounding box center [784, 376] width 1568 height 751
click at [1504, 581] on div at bounding box center [784, 376] width 1568 height 751
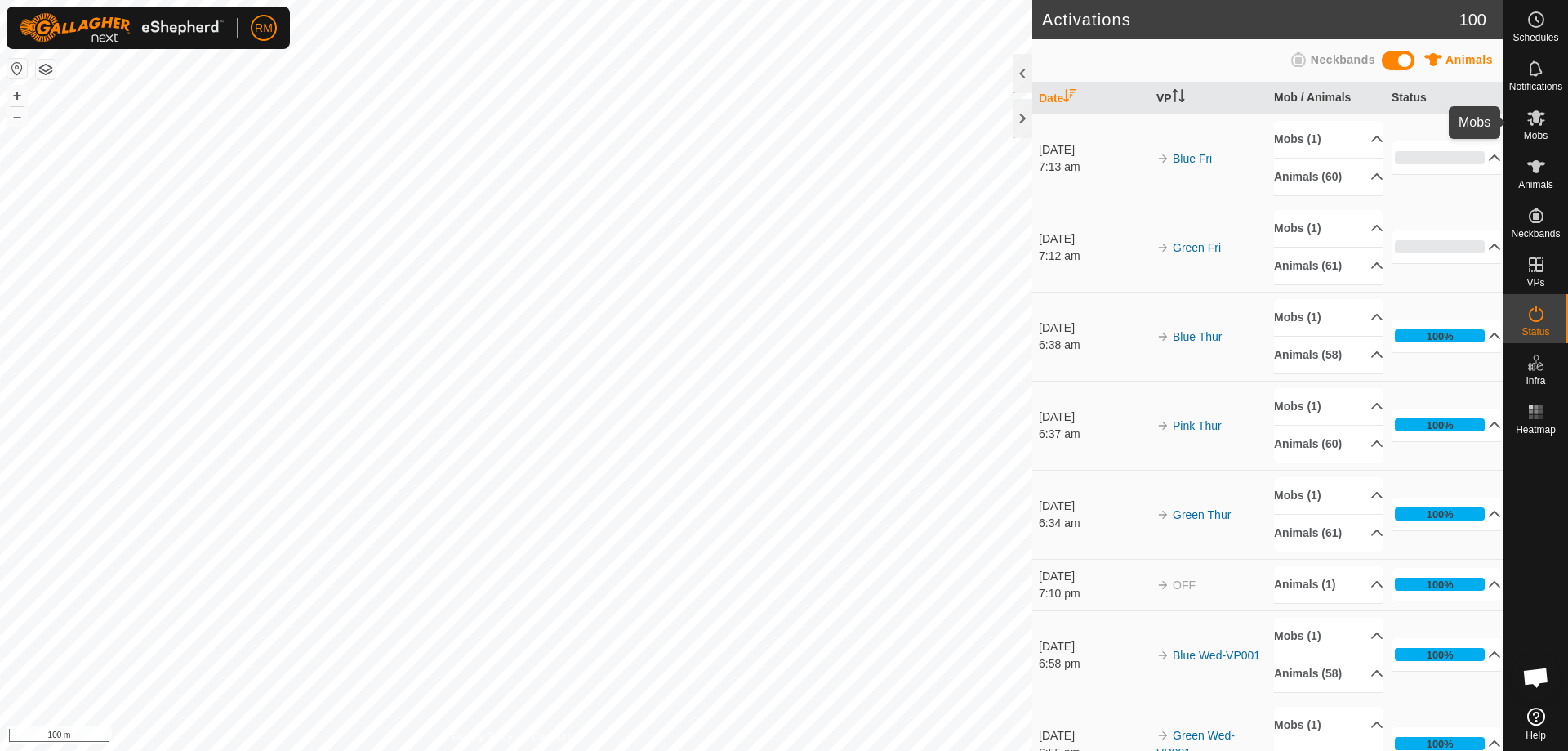
click at [1531, 115] on icon at bounding box center [1536, 118] width 18 height 15
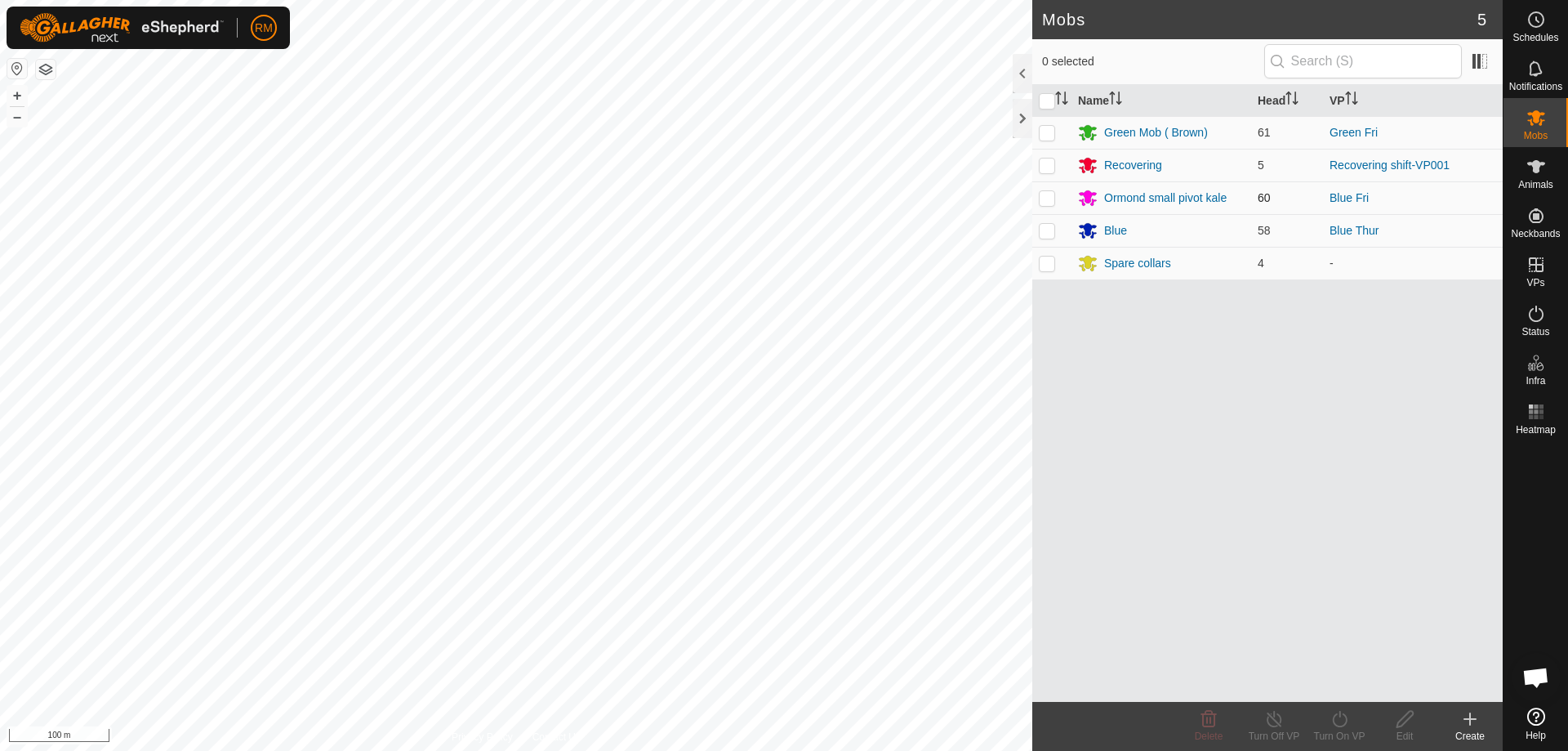
click at [1044, 196] on p-checkbox at bounding box center [1046, 197] width 16 height 13
checkbox input "true"
click at [1340, 731] on div "Turn On VP" at bounding box center [1339, 736] width 66 height 14
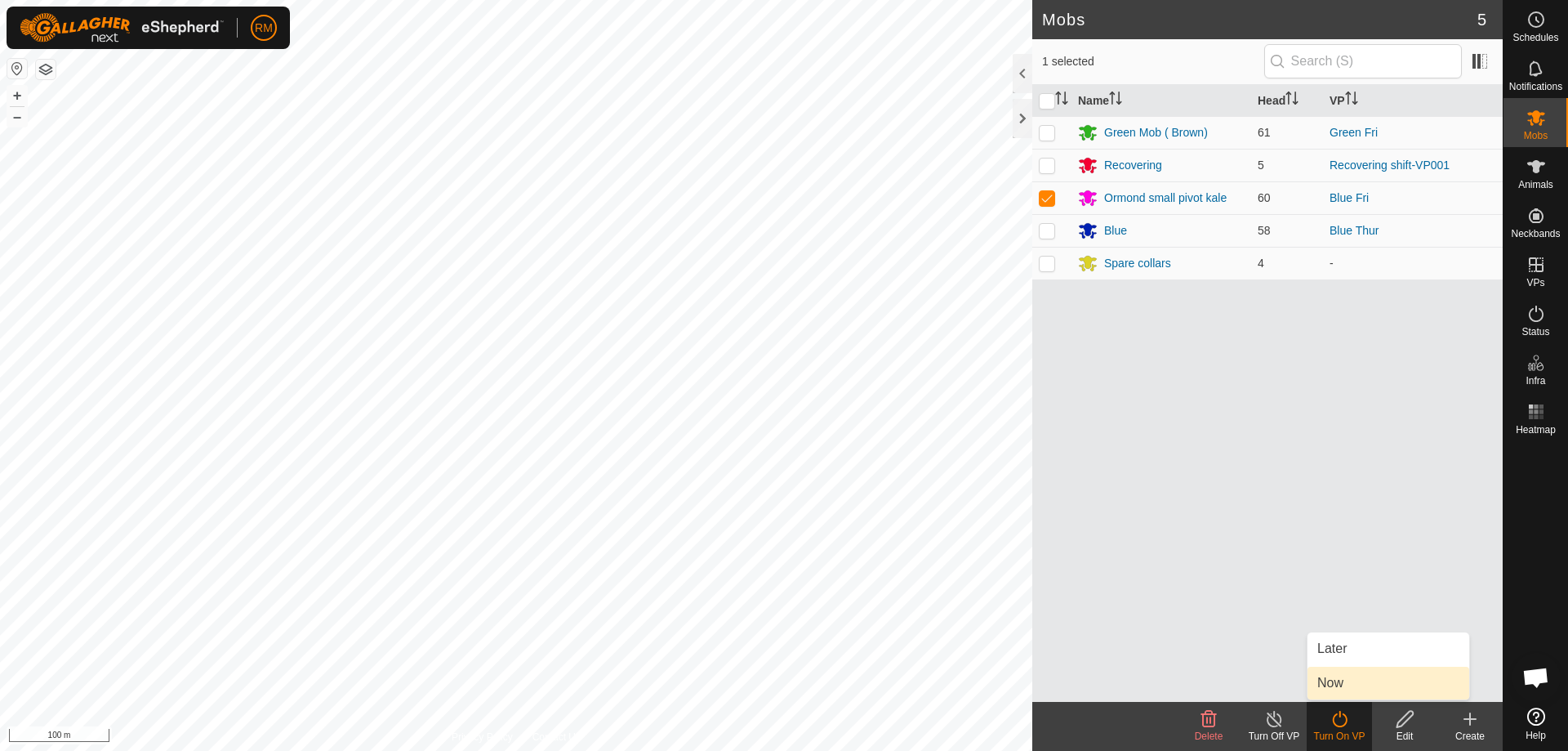
click at [1331, 688] on link "Now" at bounding box center [1388, 683] width 162 height 32
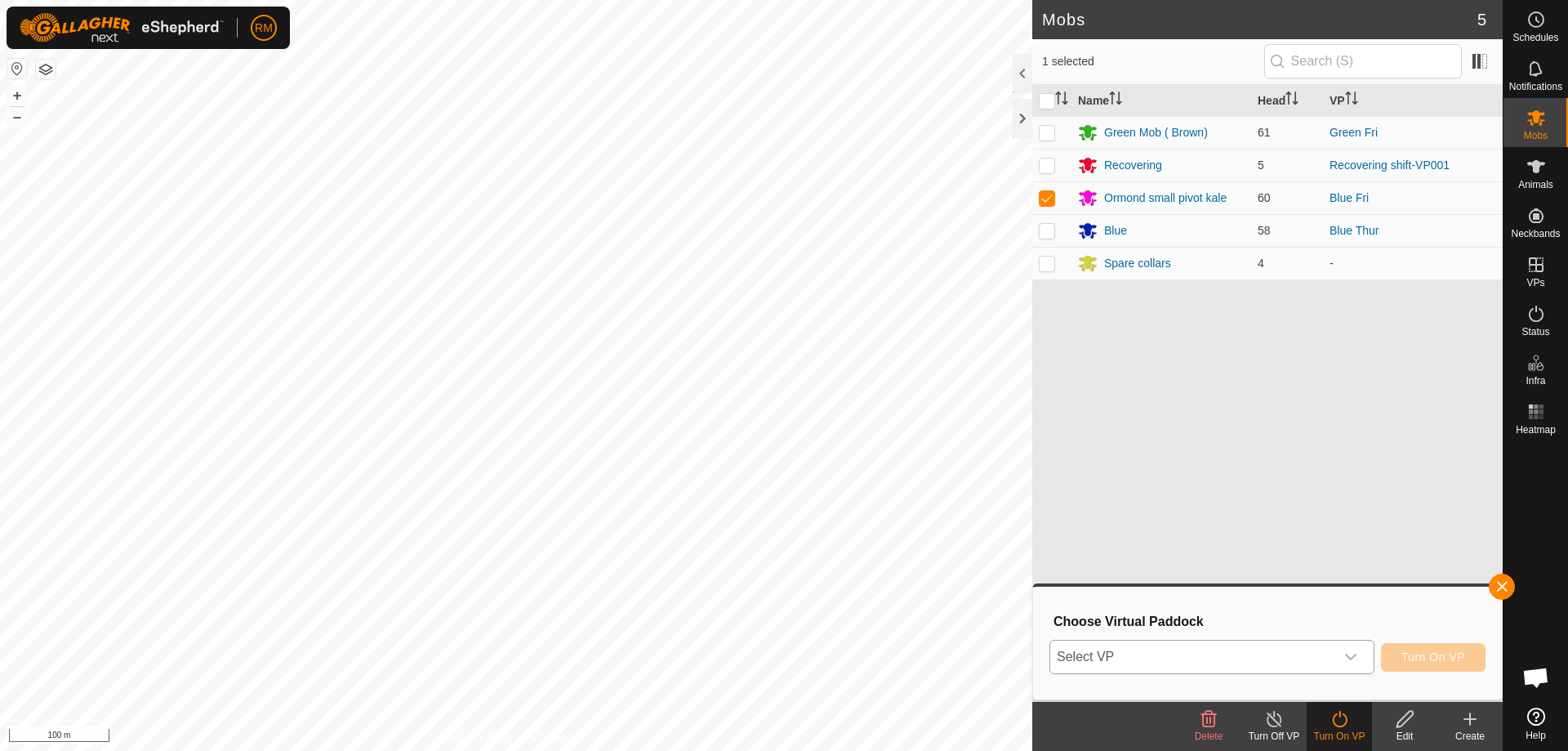
click at [1351, 655] on icon "dropdown trigger" at bounding box center [1350, 656] width 13 height 13
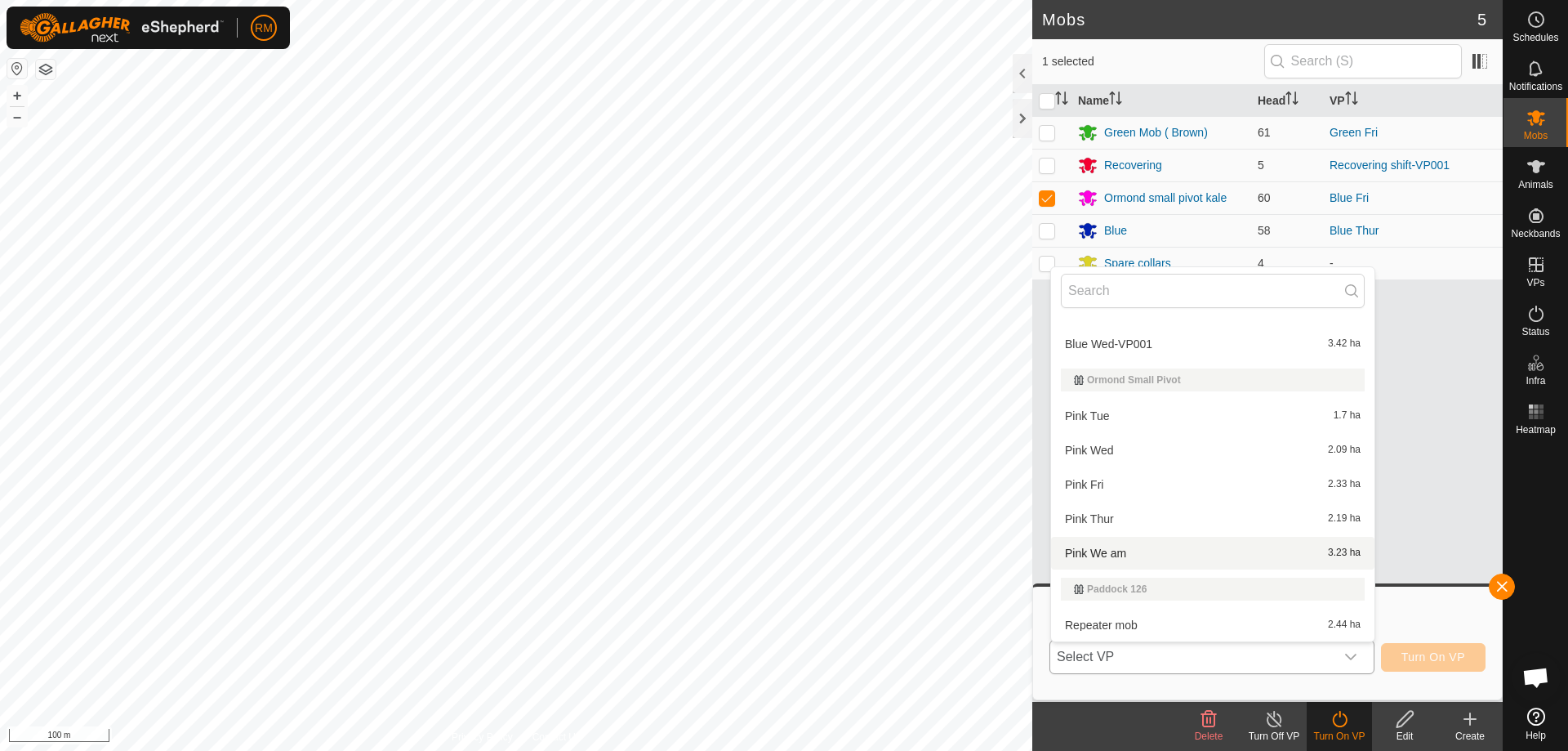
scroll to position [272, 0]
drag, startPoint x: 1098, startPoint y: 482, endPoint x: 1107, endPoint y: 485, distance: 9.5
click at [1099, 482] on li "Pink Fri 2.33 ha" at bounding box center [1212, 484] width 323 height 32
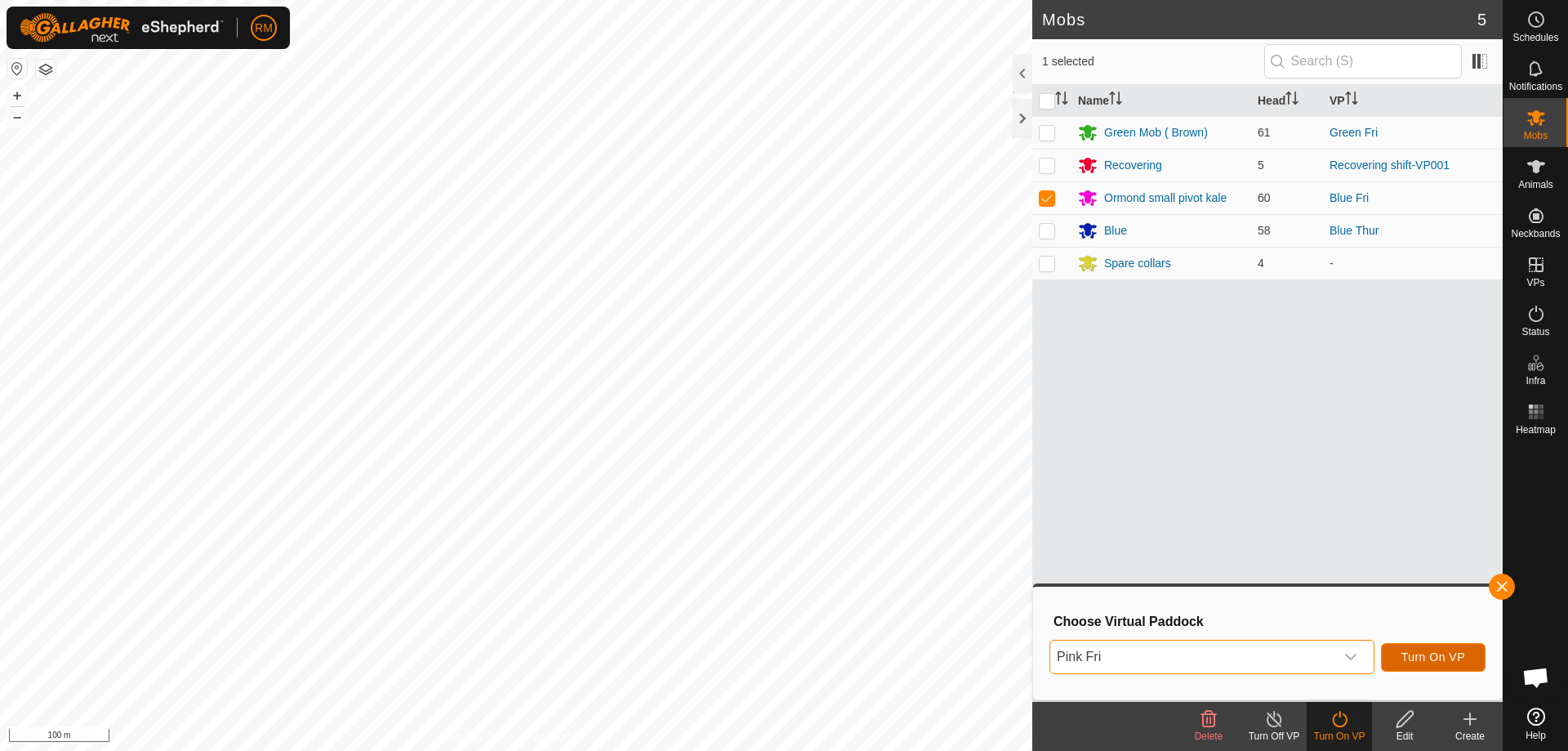
click at [1418, 661] on span "Turn On VP" at bounding box center [1433, 656] width 64 height 13
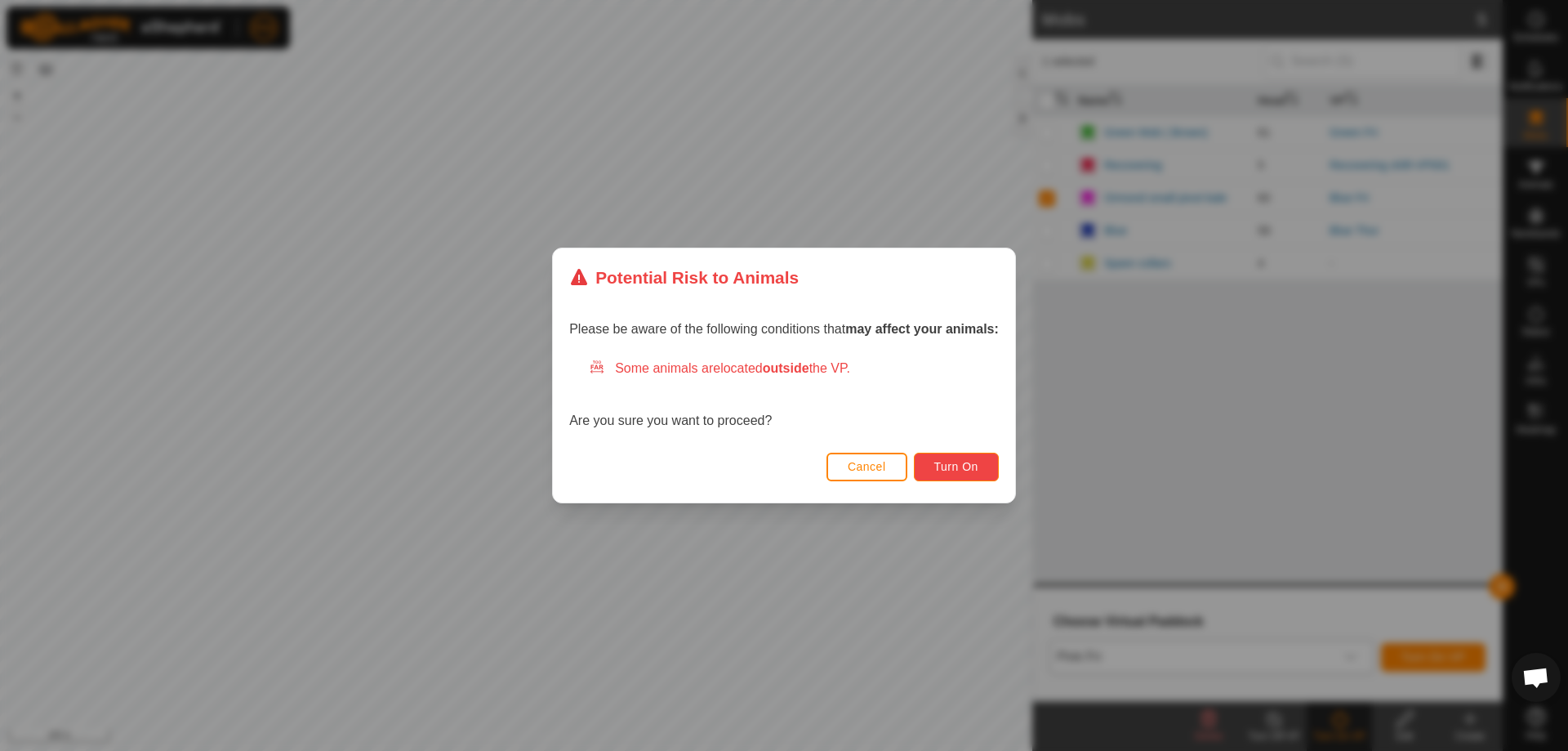
click at [986, 468] on button "Turn On" at bounding box center [956, 467] width 85 height 29
